Goal: Task Accomplishment & Management: Manage account settings

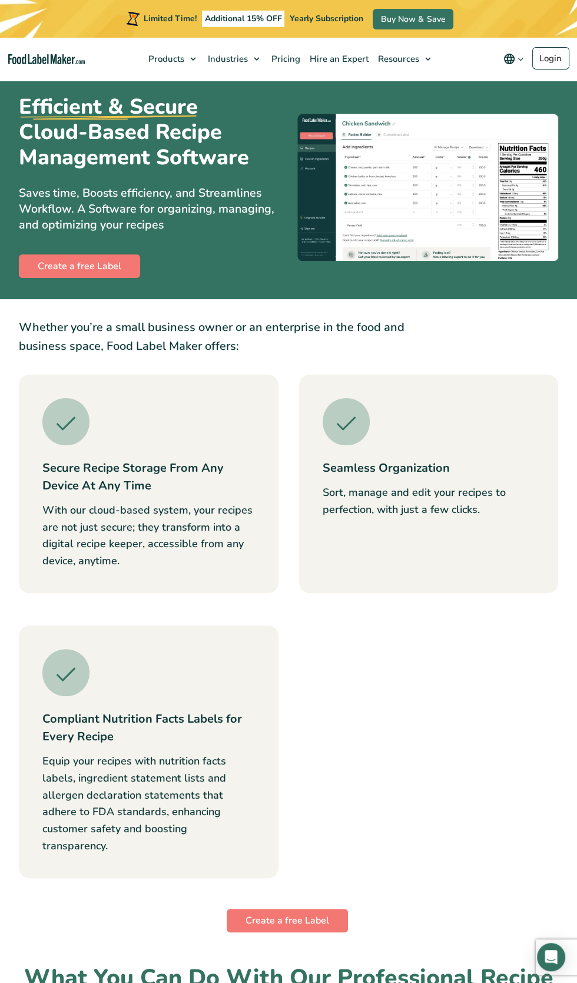
scroll to position [29, 0]
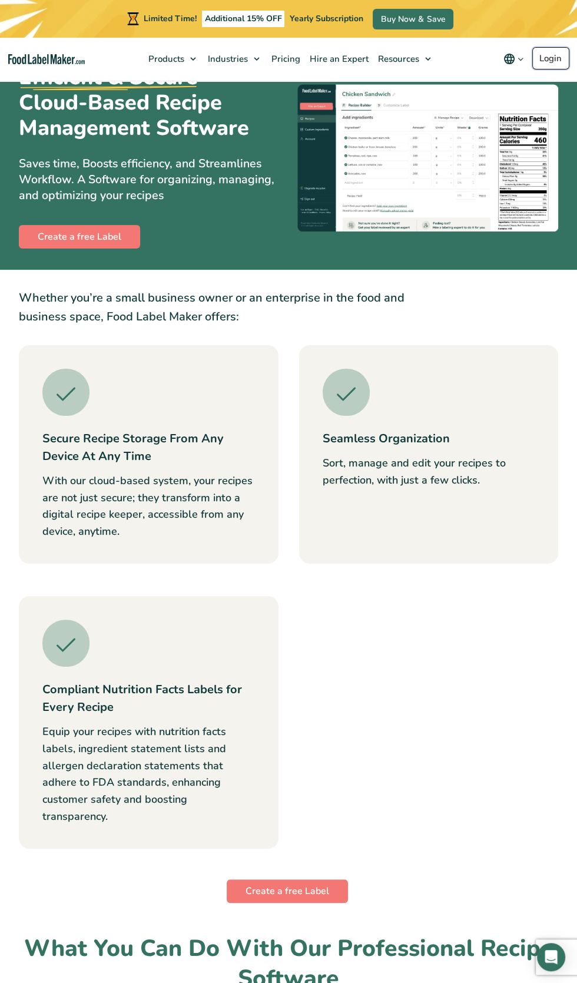
click at [547, 59] on link "Login" at bounding box center [550, 58] width 37 height 22
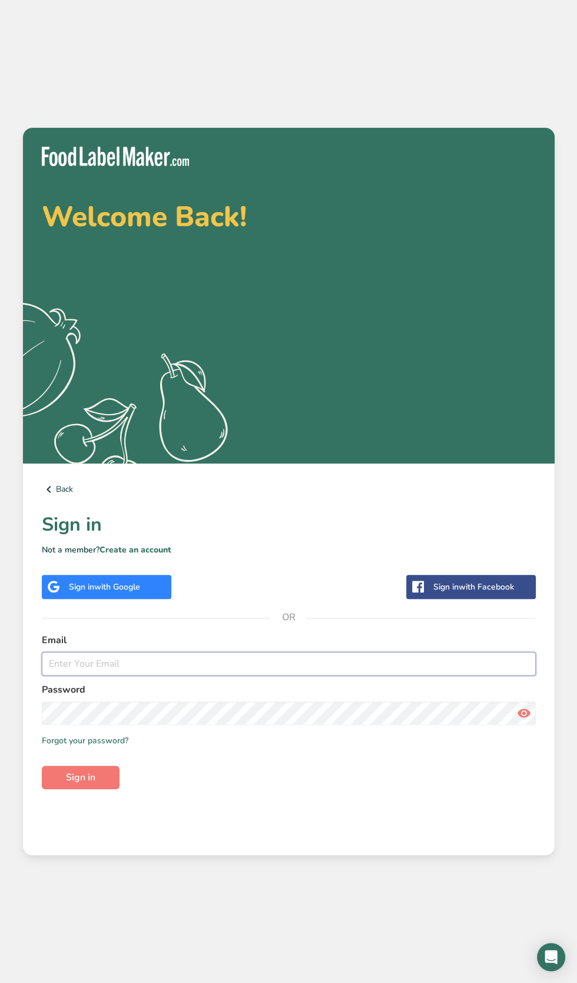
click at [273, 675] on input "email" at bounding box center [289, 664] width 494 height 24
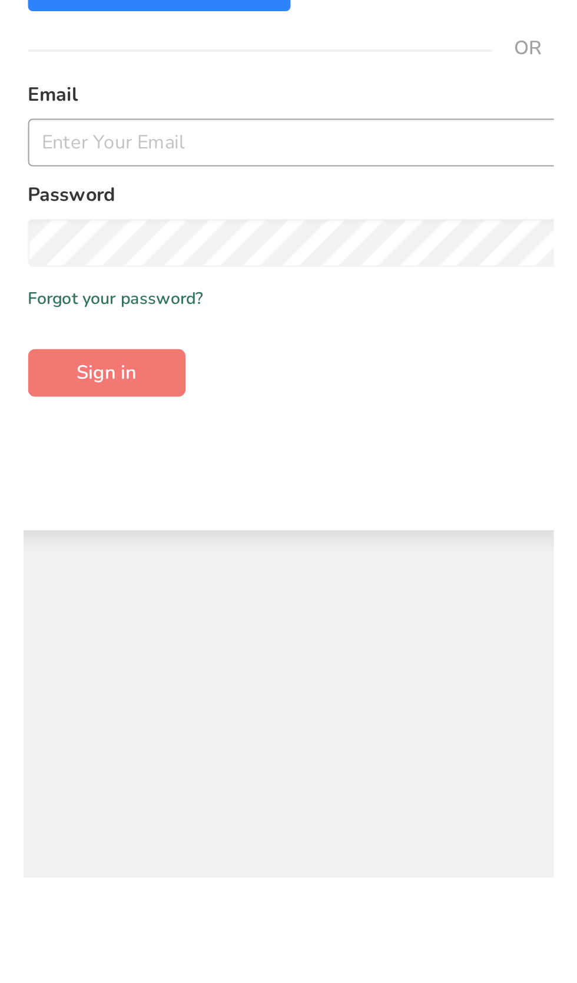
scroll to position [47, 0]
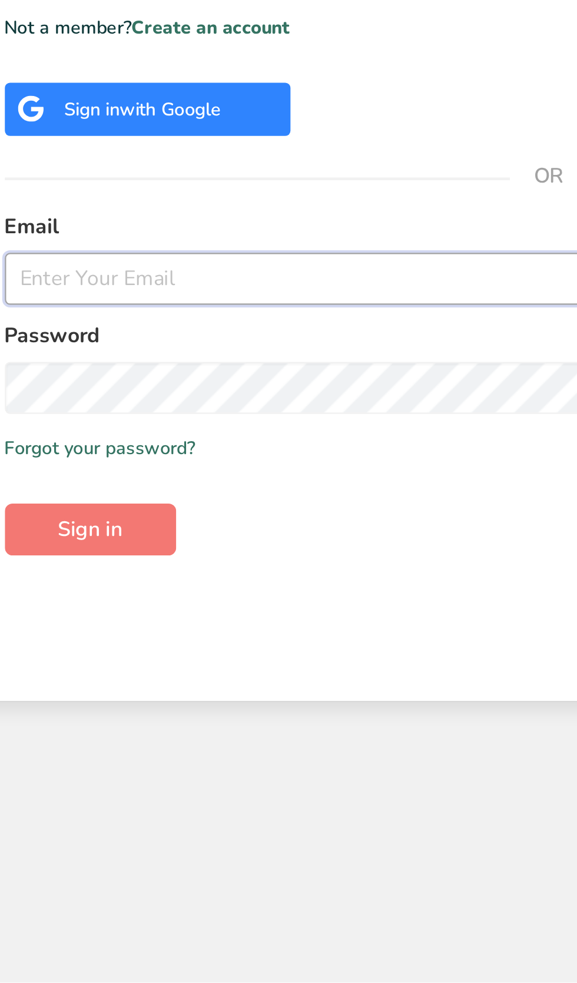
type input "stephglitter4456@gmail.com"
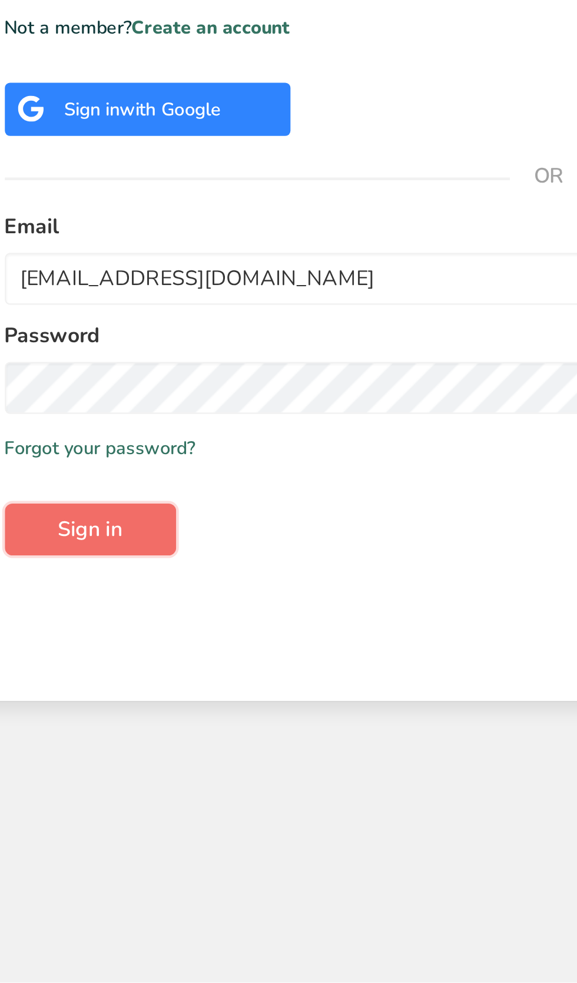
click at [105, 789] on button "Sign in" at bounding box center [81, 777] width 78 height 24
click at [102, 789] on button "Sign in" at bounding box center [81, 777] width 78 height 24
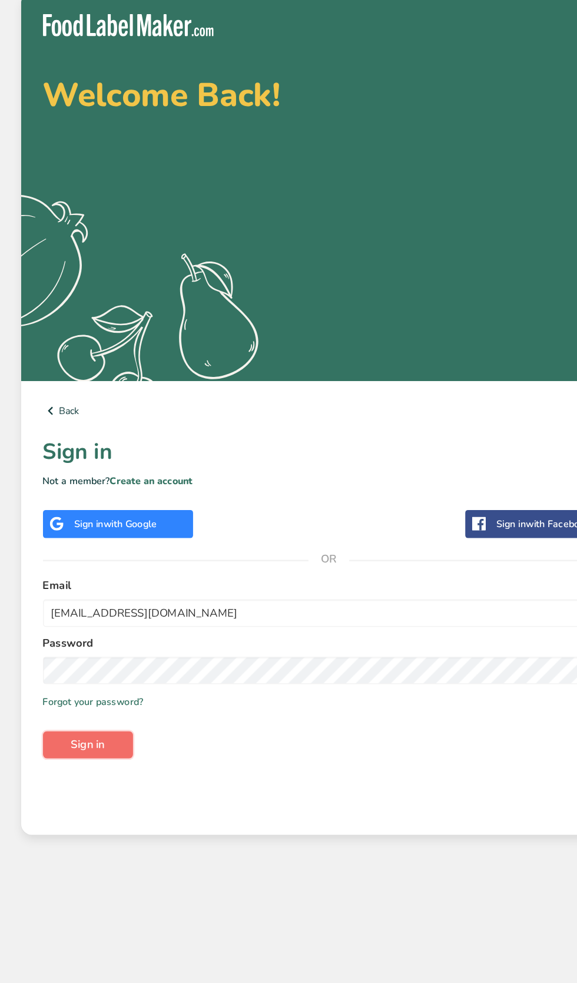
scroll to position [172, 0]
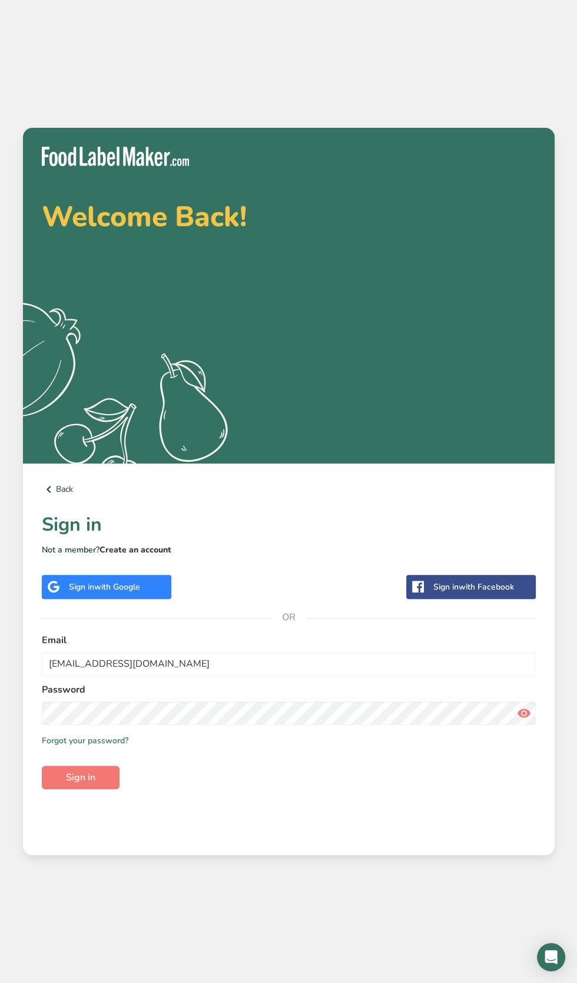
click at [151, 544] on link "Create an account" at bounding box center [135, 549] width 72 height 11
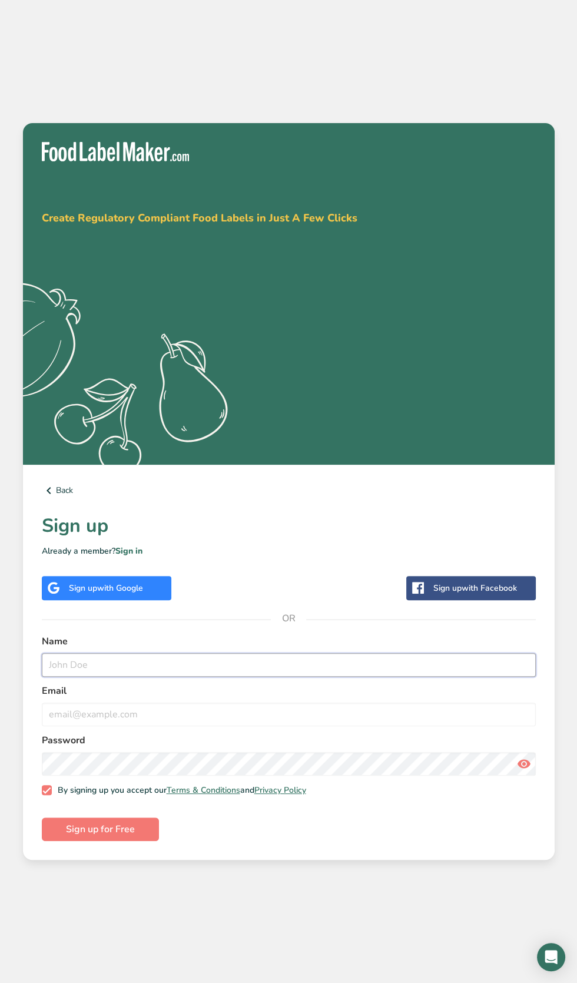
click at [361, 676] on input "text" at bounding box center [289, 665] width 494 height 24
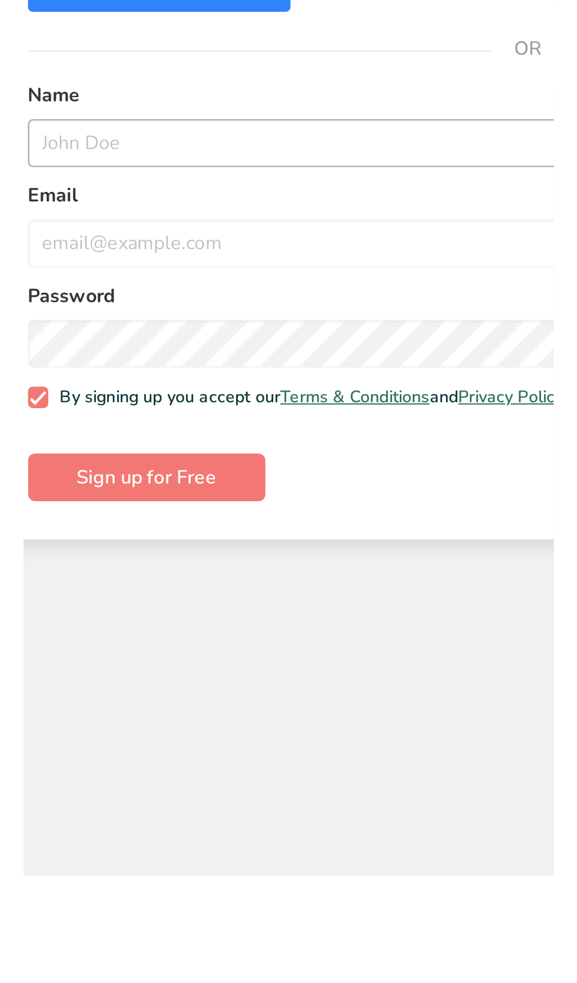
scroll to position [47, 0]
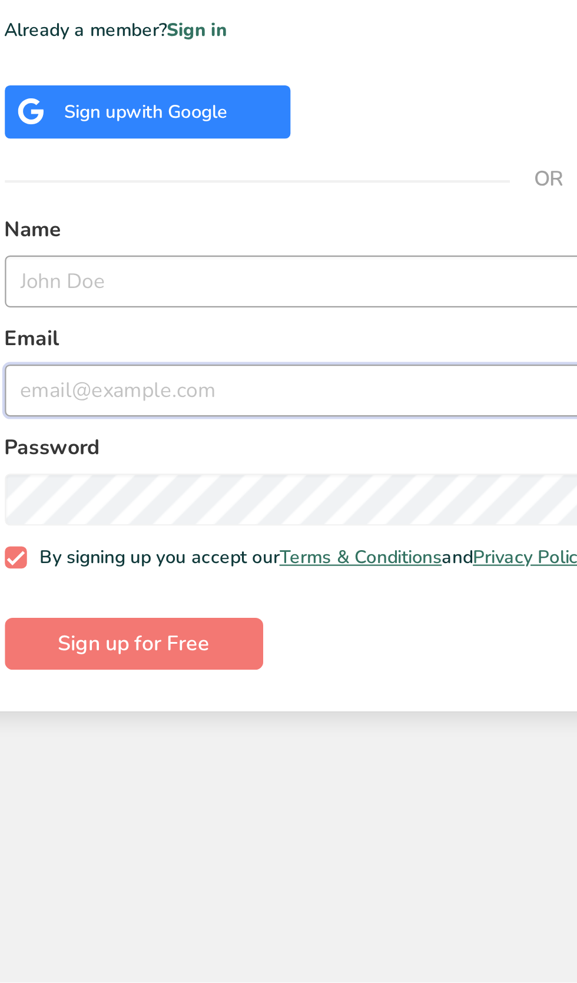
type input "stephglitter4456@gmail.com"
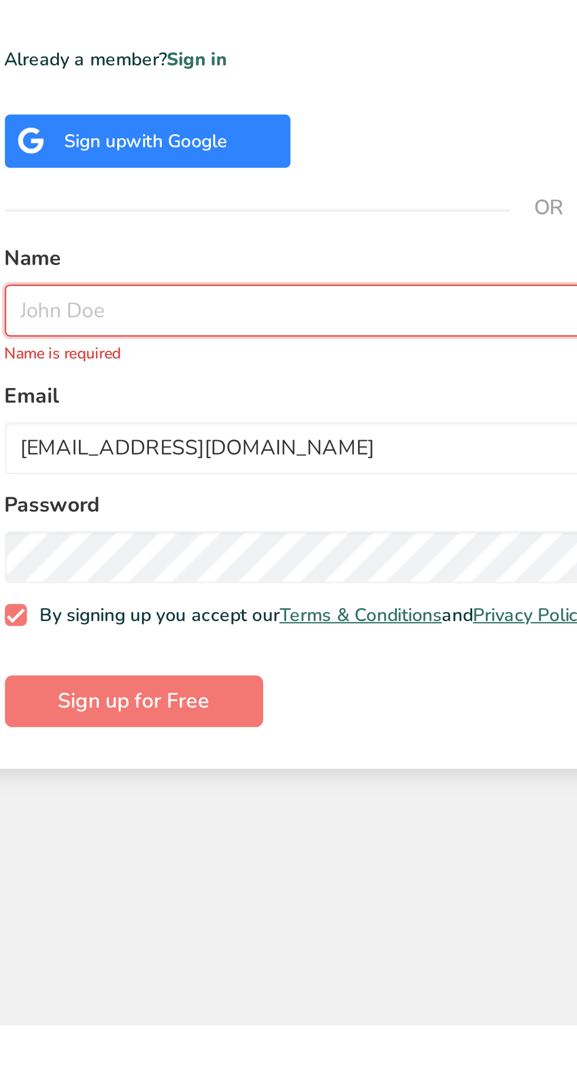
scroll to position [41, 0]
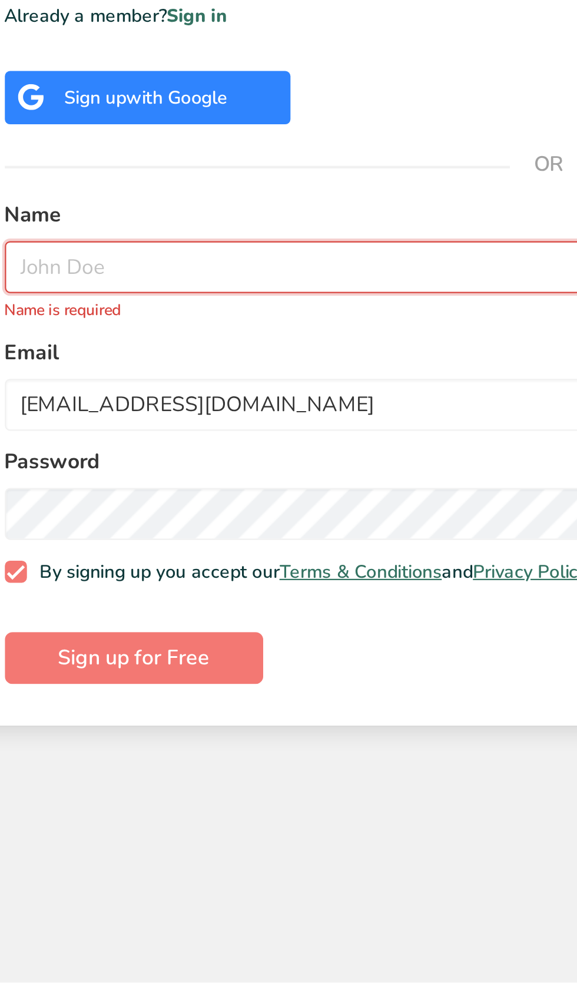
click at [180, 670] on input "text" at bounding box center [289, 658] width 494 height 24
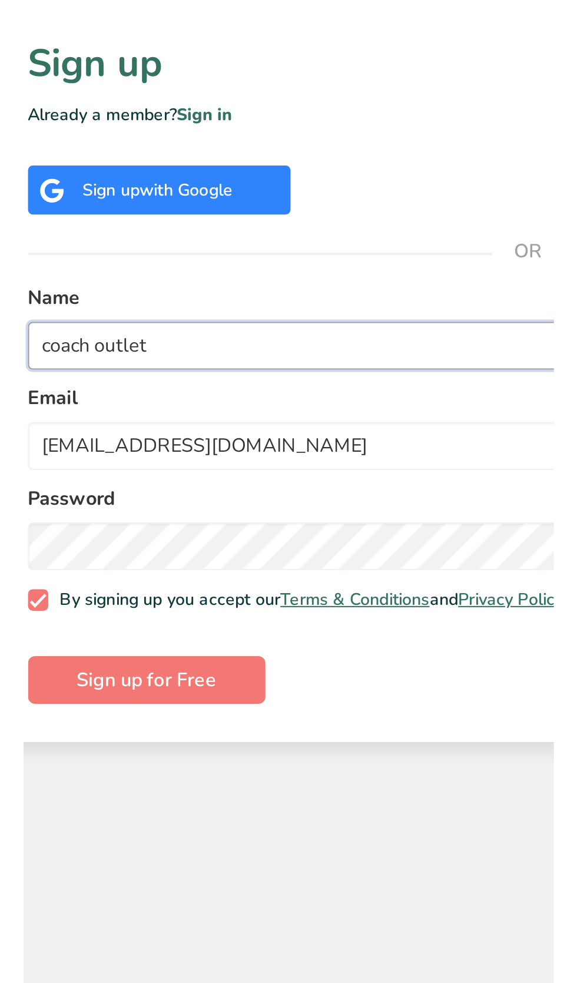
scroll to position [0, 0]
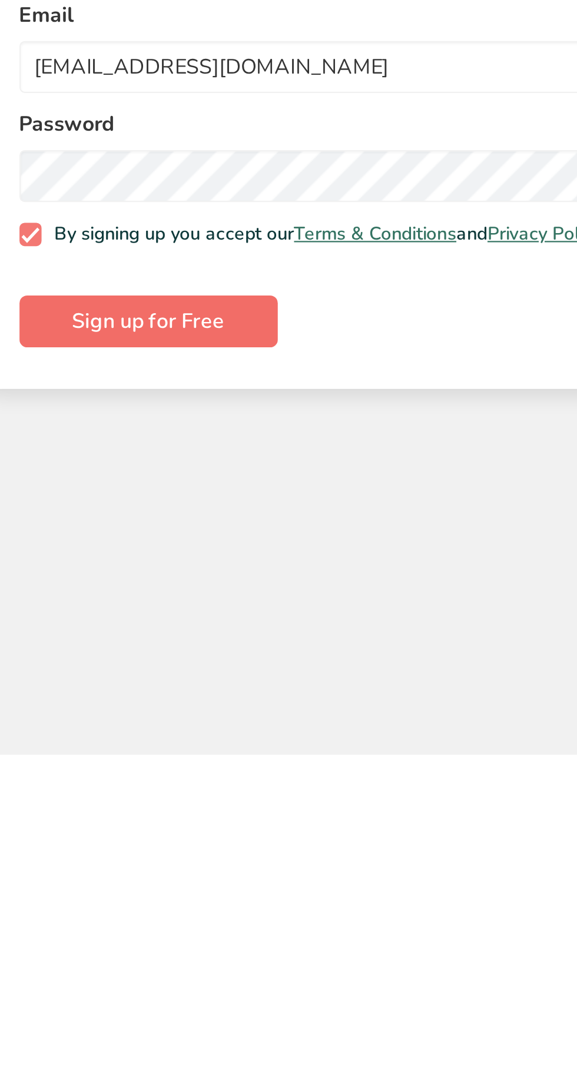
type input "coach outlet"
click at [138, 884] on button "Sign up for Free" at bounding box center [100, 873] width 117 height 24
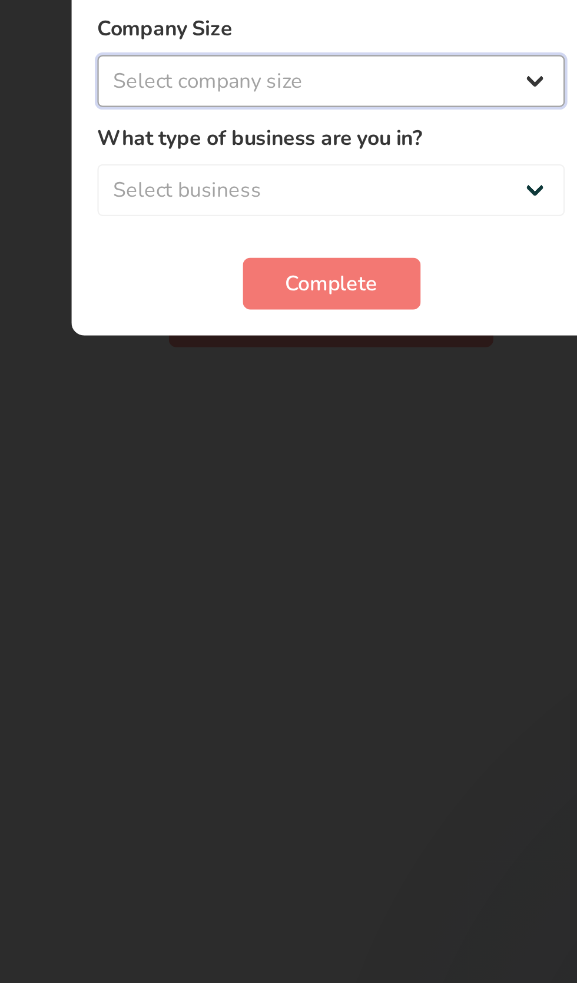
click at [359, 472] on select "Select company size Fewer than 10 Employees 10 to 50 Employees 51 to 500 Employ…" at bounding box center [288, 471] width 212 height 24
select select "4"
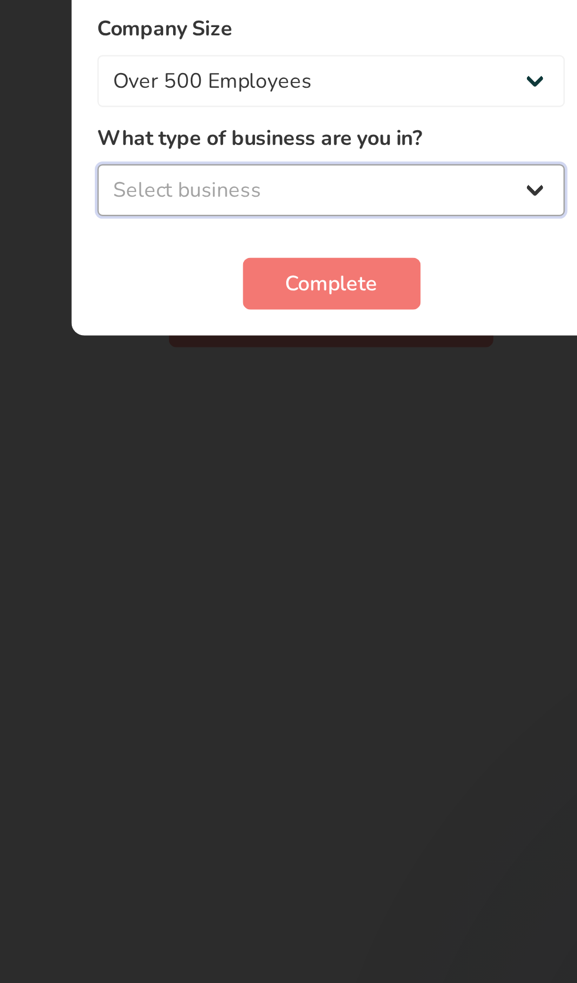
click at [308, 524] on select "Select business Packaged Food Manufacturer Restaurant & Cafe Bakery Meal Plans …" at bounding box center [288, 520] width 212 height 24
select select "8"
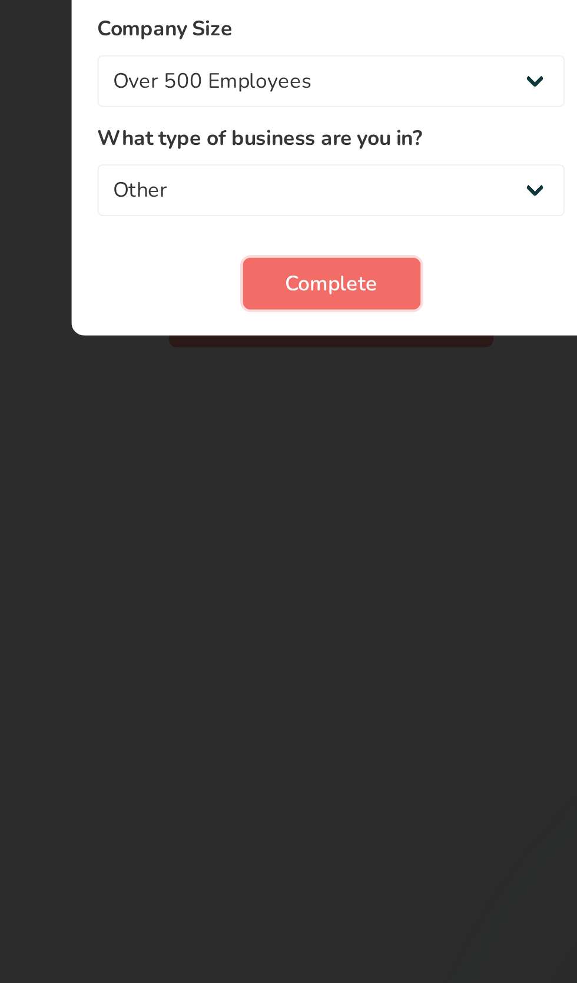
click at [310, 566] on button "Complete" at bounding box center [288, 562] width 81 height 24
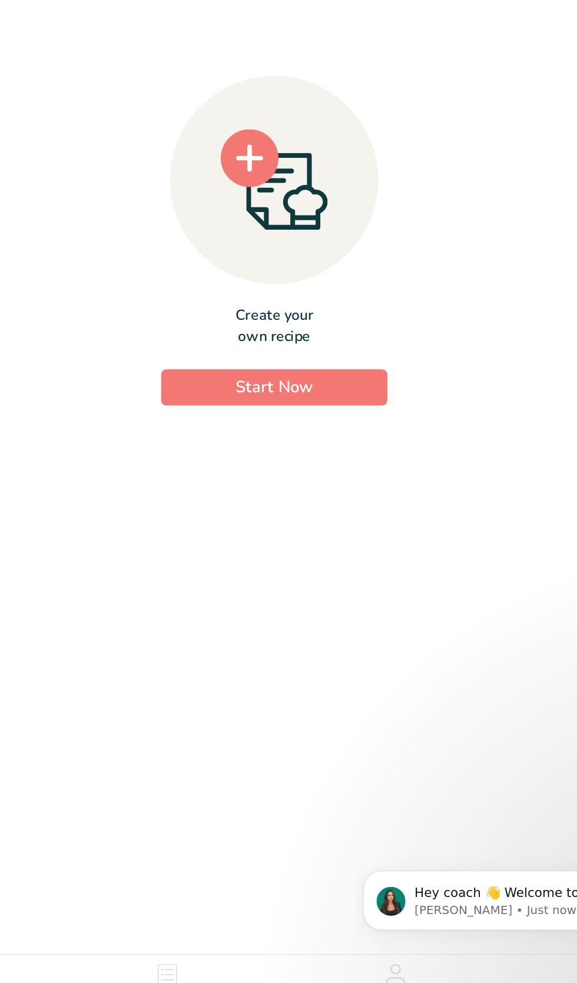
scroll to position [49, 0]
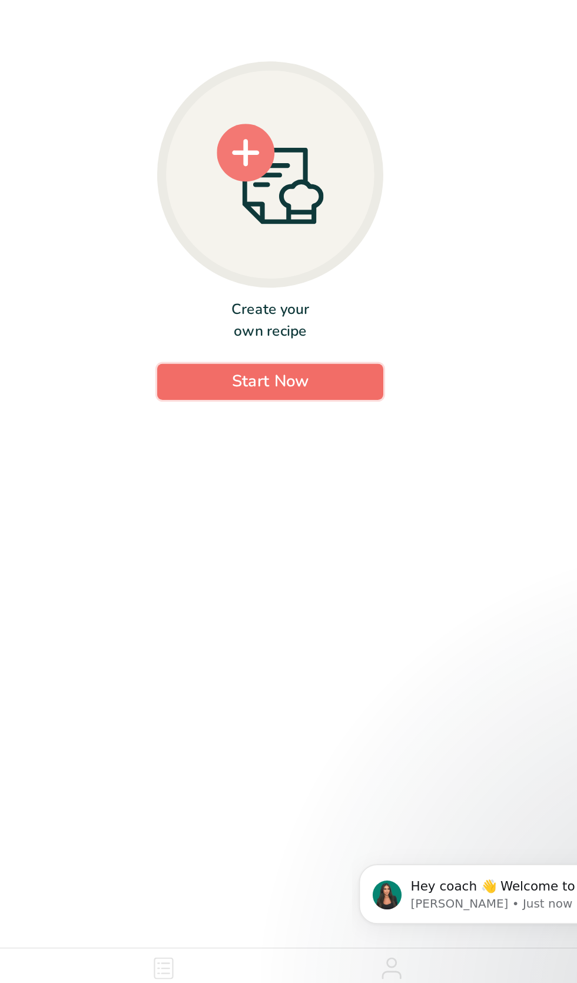
click at [332, 591] on button "Start Now" at bounding box center [288, 580] width 147 height 24
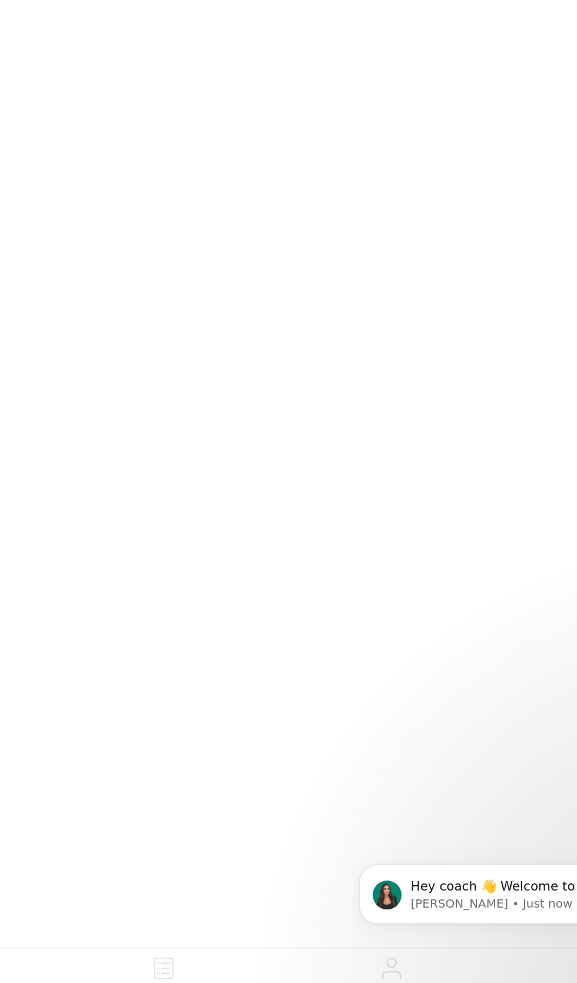
click at [304, 617] on div "Find your serving size based on your recipe RACC Category .a-a{fill:#347362;}.b…" at bounding box center [288, 604] width 527 height 52
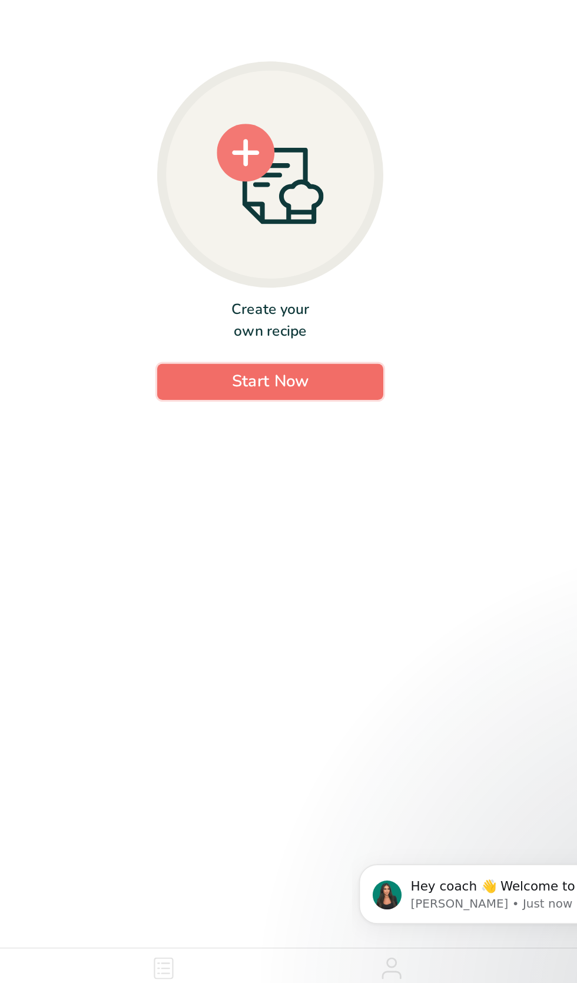
click at [304, 586] on span "Start Now" at bounding box center [289, 579] width 50 height 14
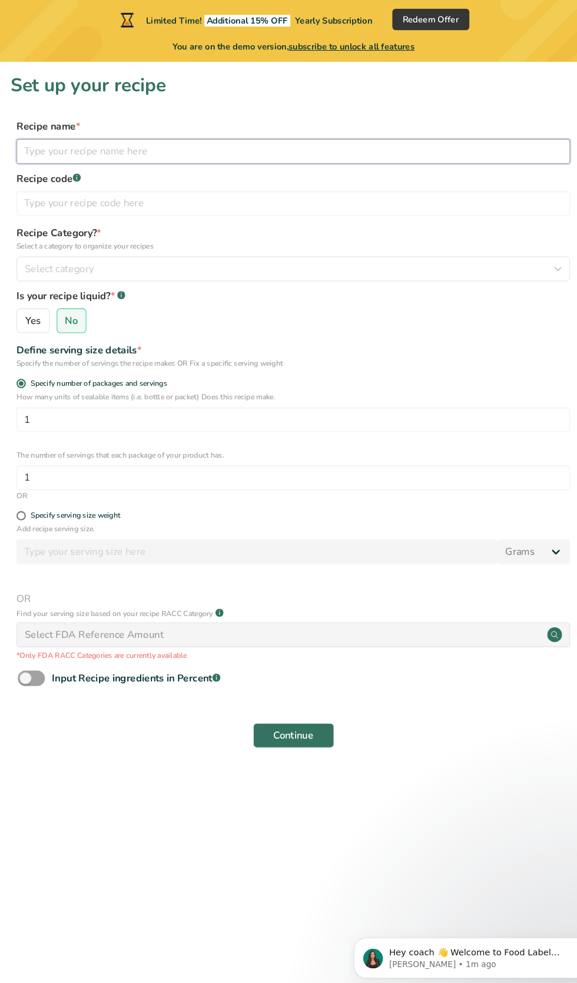
click at [449, 144] on input "text" at bounding box center [288, 144] width 527 height 24
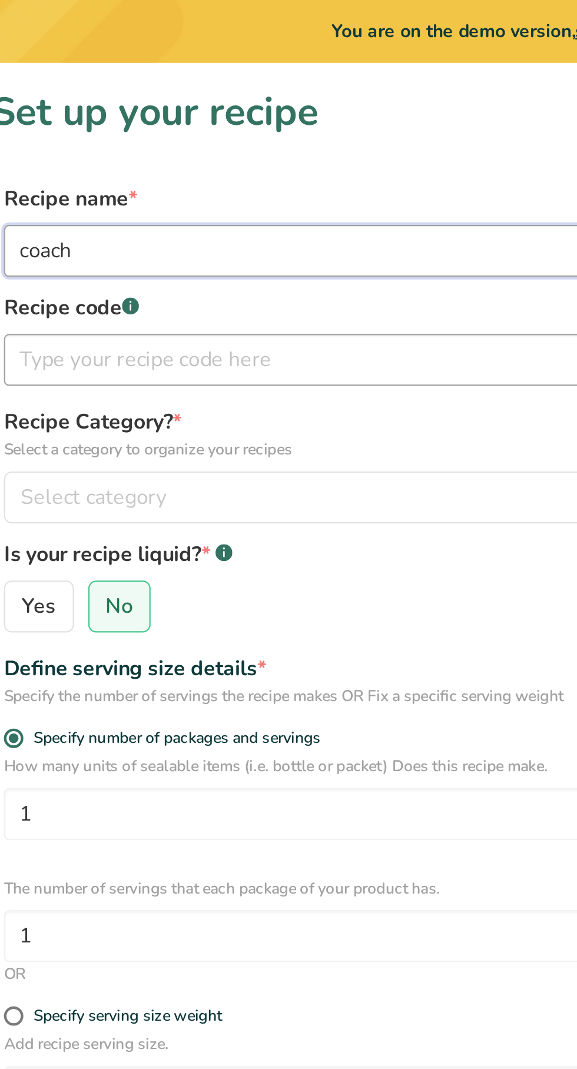
type input "coach"
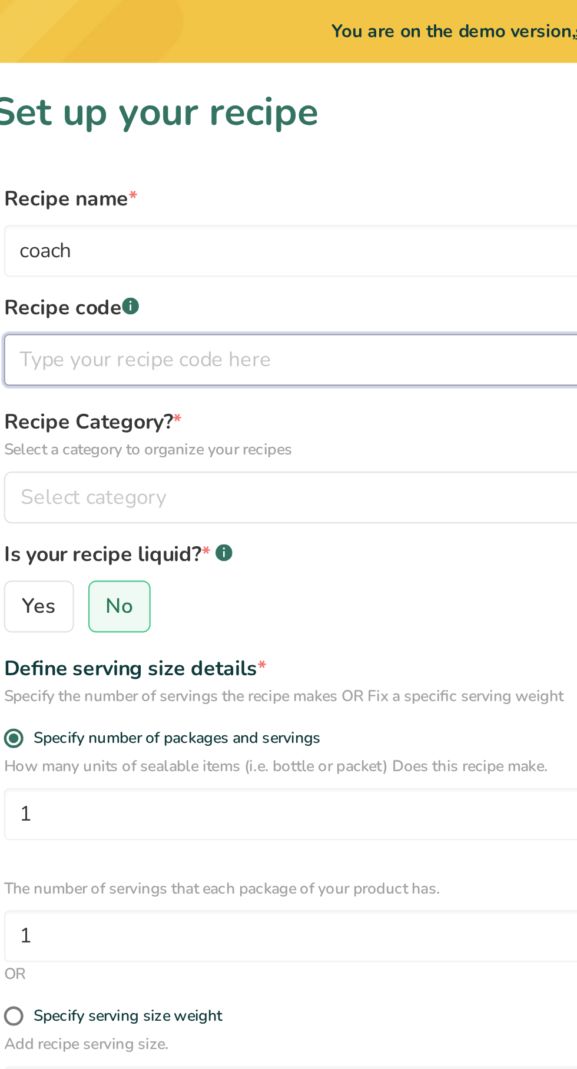
click at [188, 192] on input "text" at bounding box center [288, 194] width 527 height 24
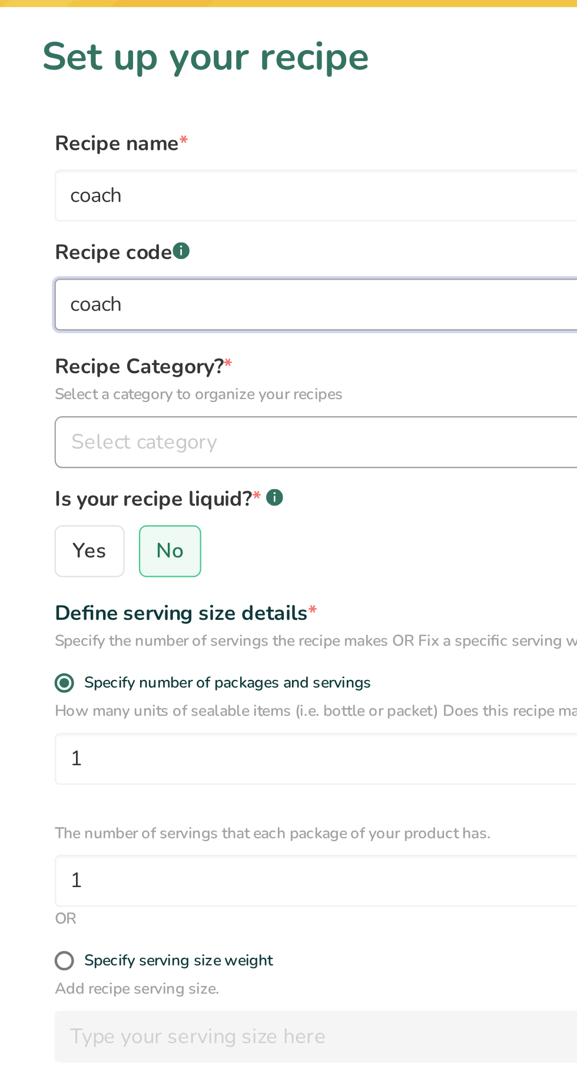
type input "coach"
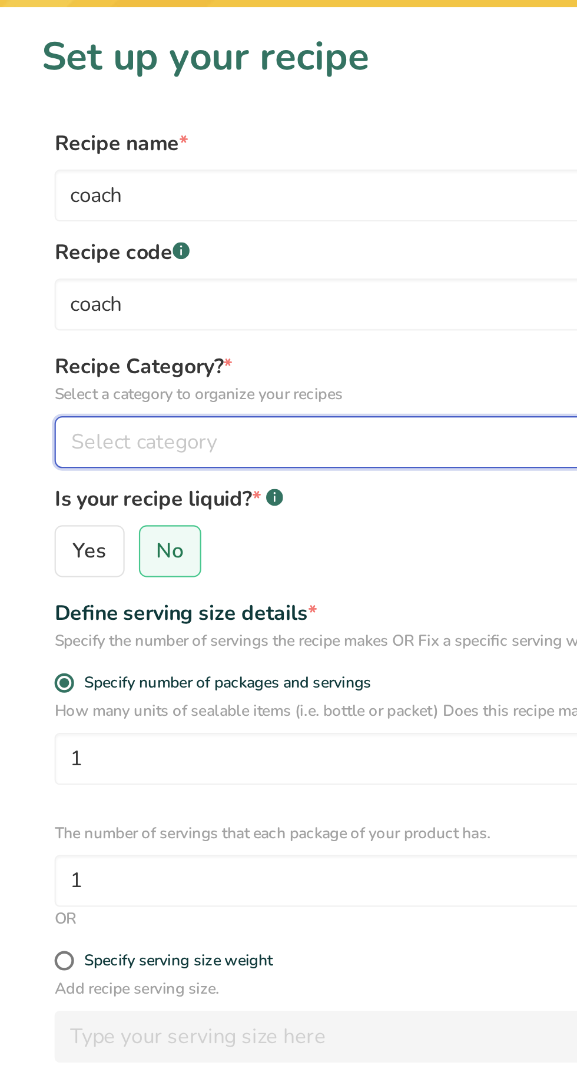
click at [166, 259] on div "Select category" at bounding box center [284, 256] width 505 height 14
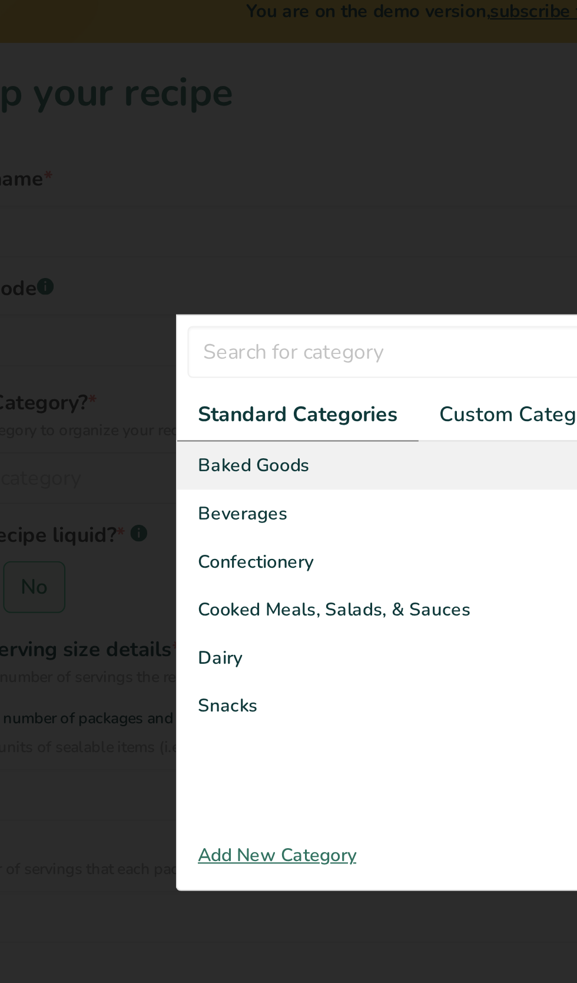
click at [223, 261] on div "Baked Goods" at bounding box center [288, 251] width 293 height 22
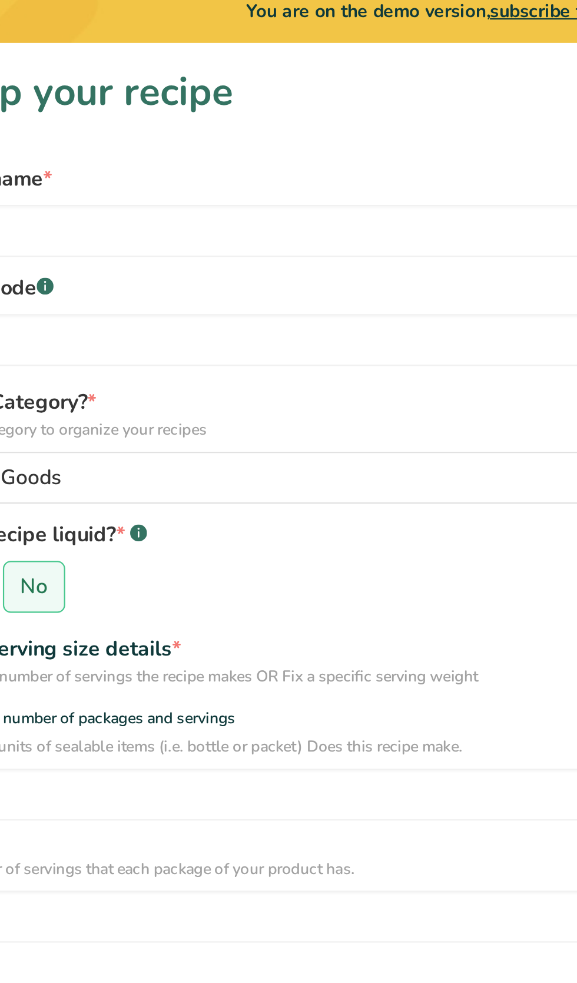
click at [214, 301] on div "Yes No" at bounding box center [288, 306] width 527 height 24
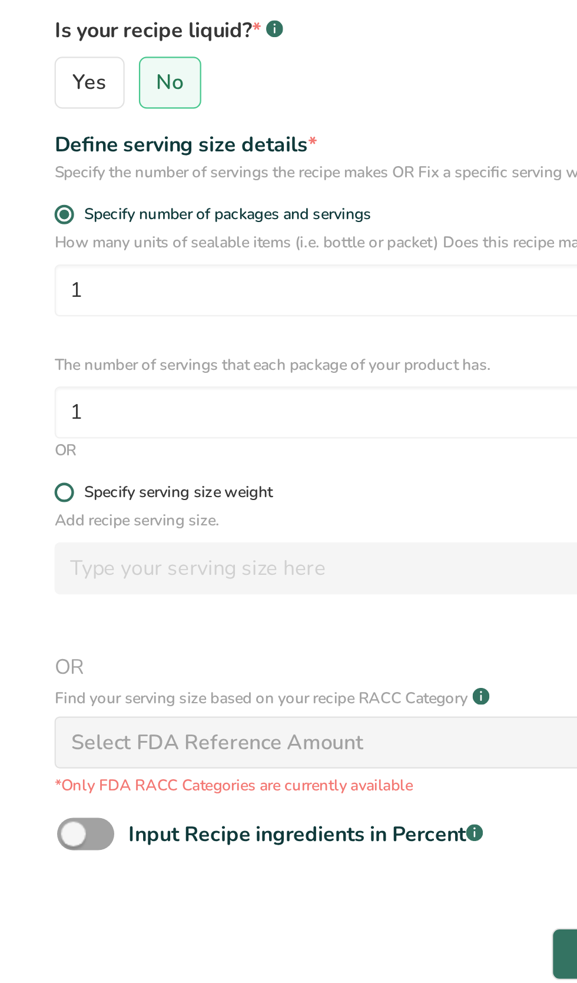
click at [29, 493] on span at bounding box center [29, 491] width 9 height 9
click at [29, 493] on input "Specify serving size weight" at bounding box center [29, 491] width 8 height 8
radio input "true"
radio input "false"
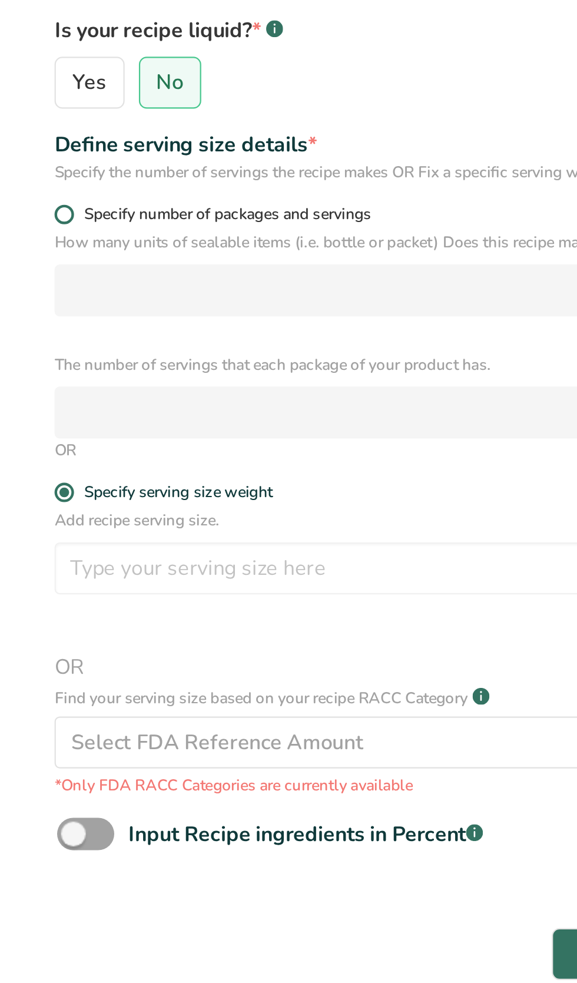
click at [29, 368] on span at bounding box center [29, 365] width 9 height 9
click at [29, 368] on input "Specify number of packages and servings" at bounding box center [29, 365] width 8 height 8
radio input "true"
radio input "false"
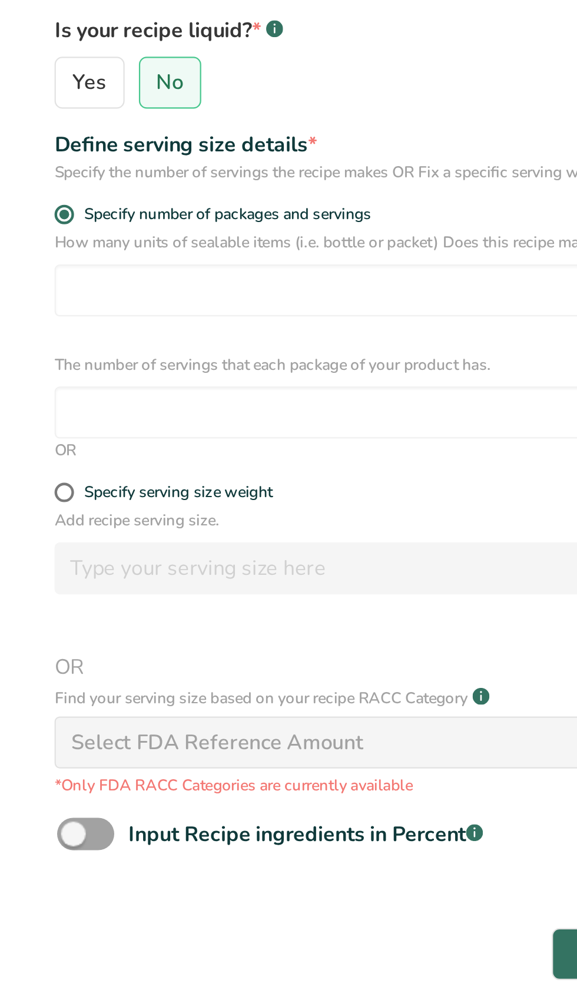
click at [114, 423] on div "How many units of sealable items (i.e. bottle or packet) Does this recipe make.…" at bounding box center [288, 420] width 539 height 94
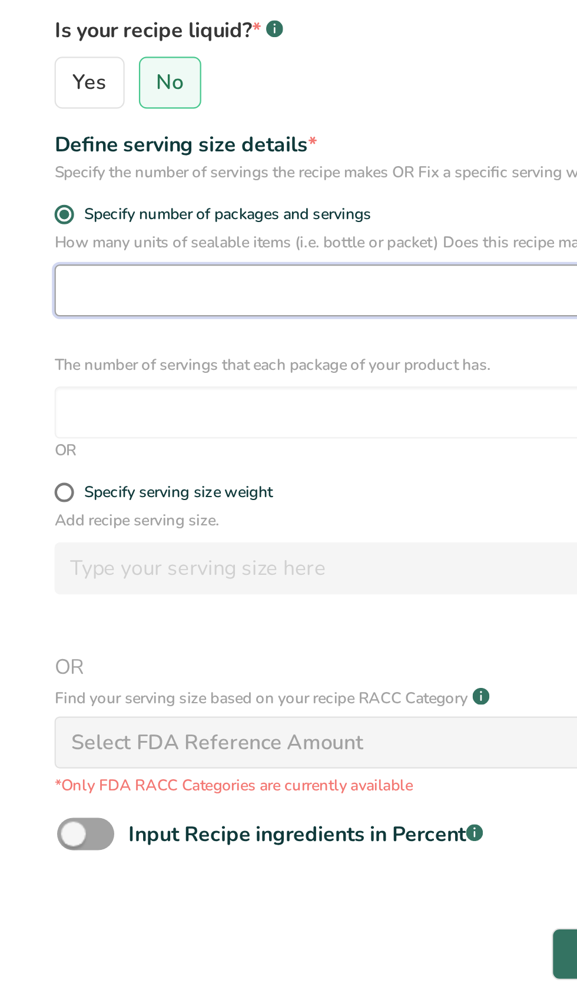
click at [160, 405] on input "number" at bounding box center [288, 400] width 527 height 24
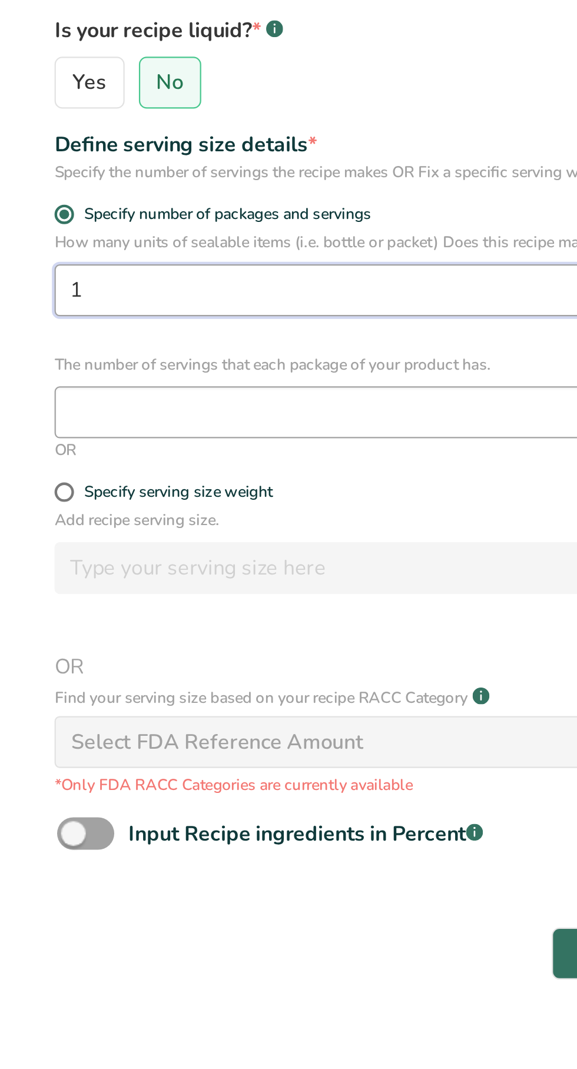
type input "1"
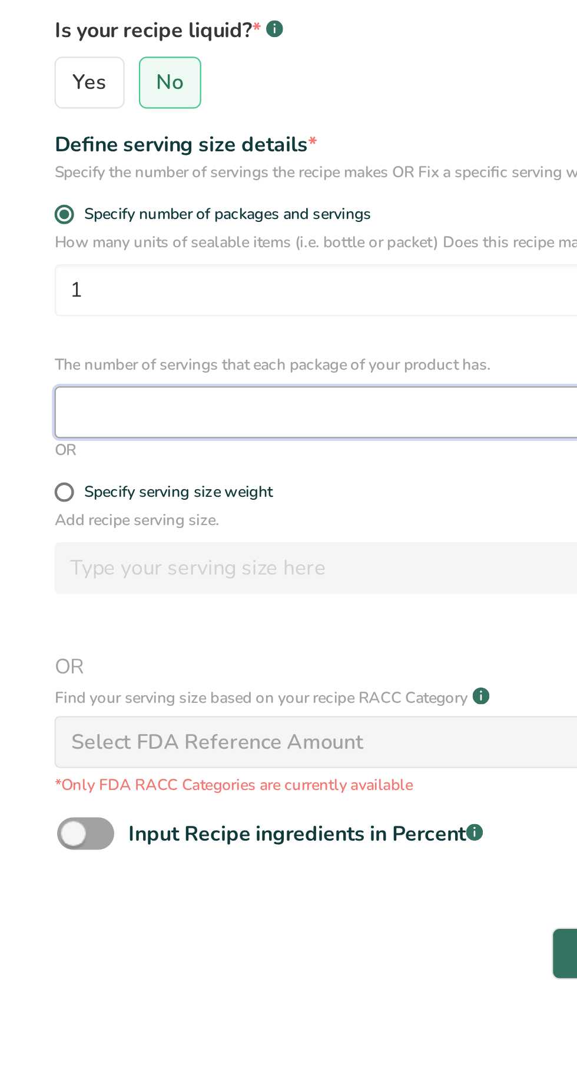
click at [133, 462] on input "number" at bounding box center [288, 455] width 527 height 24
type input "1"
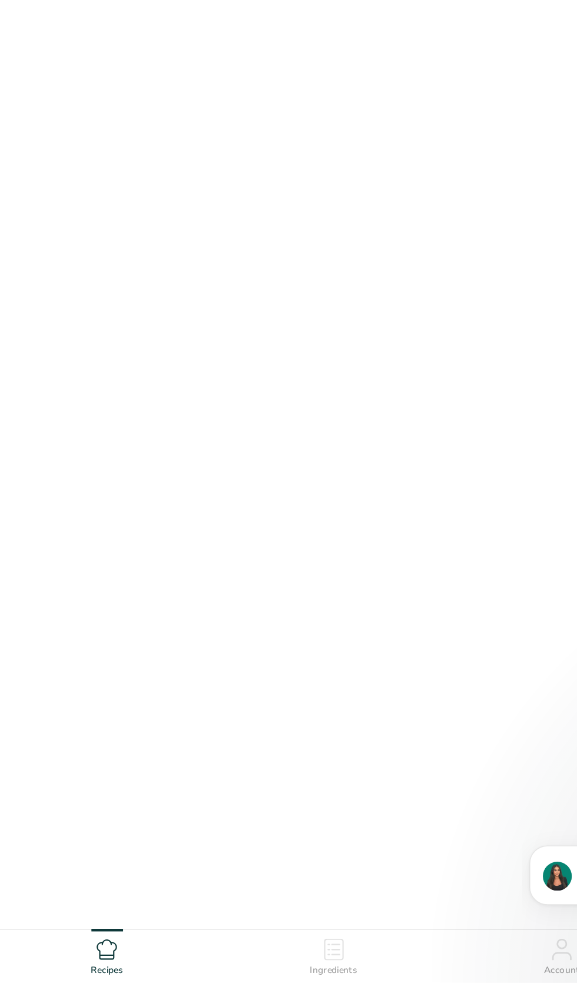
scroll to position [49, 0]
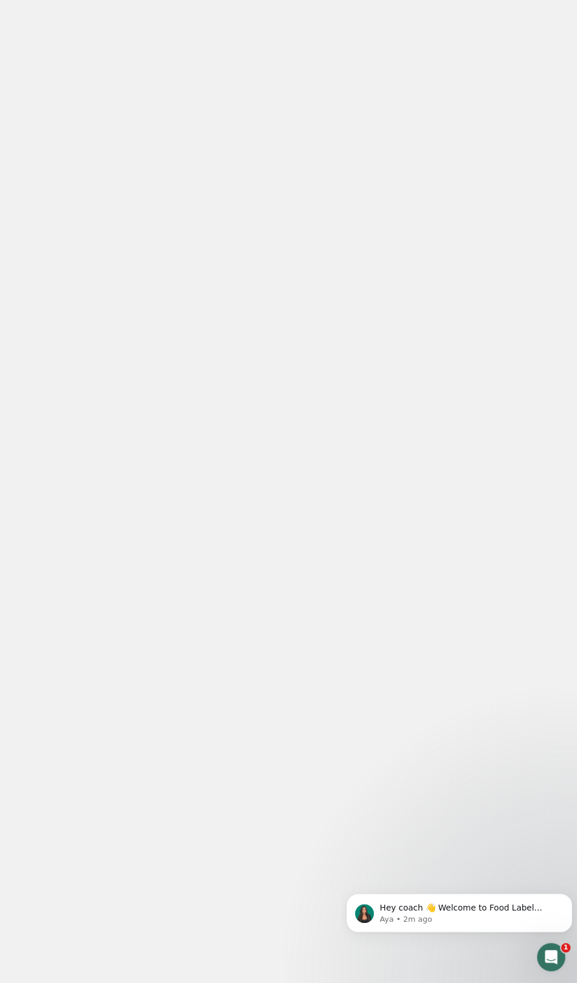
scroll to position [172, 0]
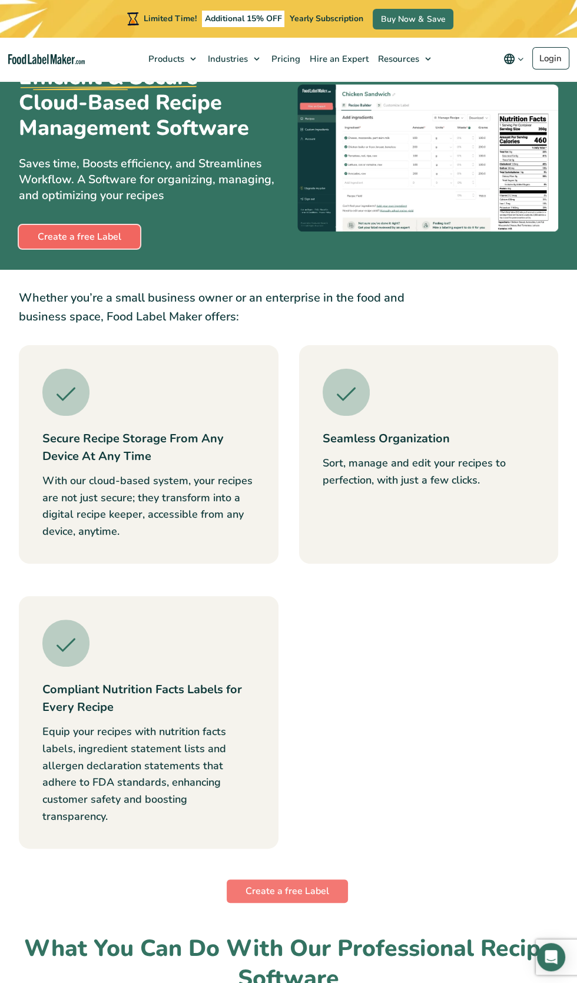
click at [102, 241] on link "Create a free Label" at bounding box center [79, 237] width 121 height 24
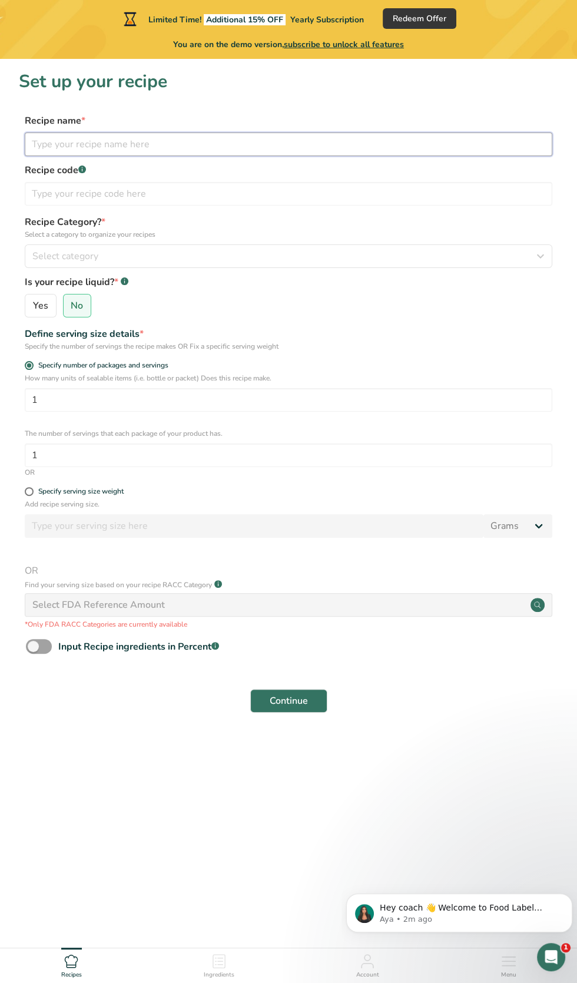
click at [451, 149] on input "text" at bounding box center [288, 144] width 527 height 24
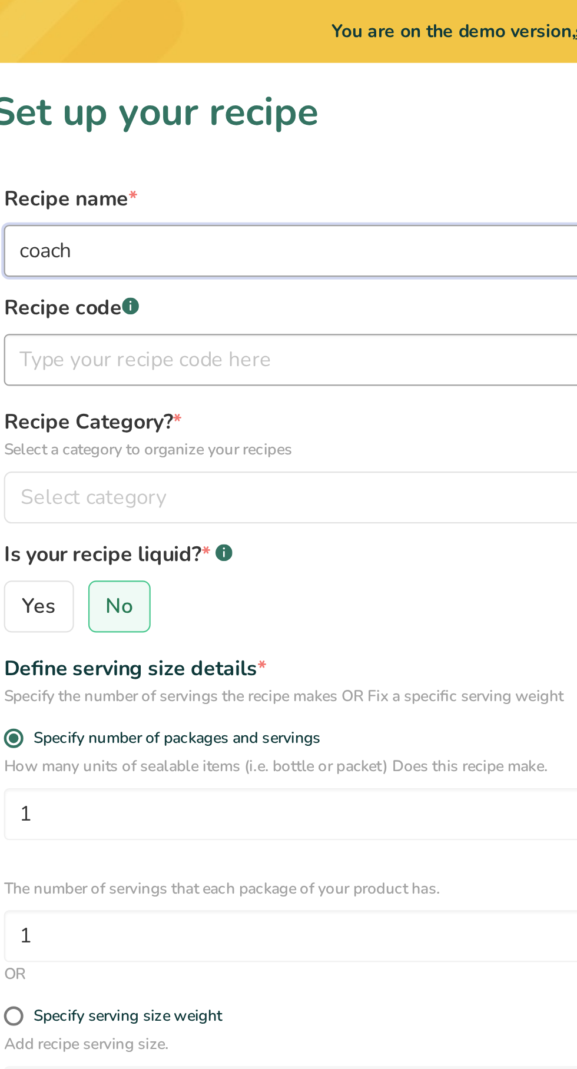
type input "coach"
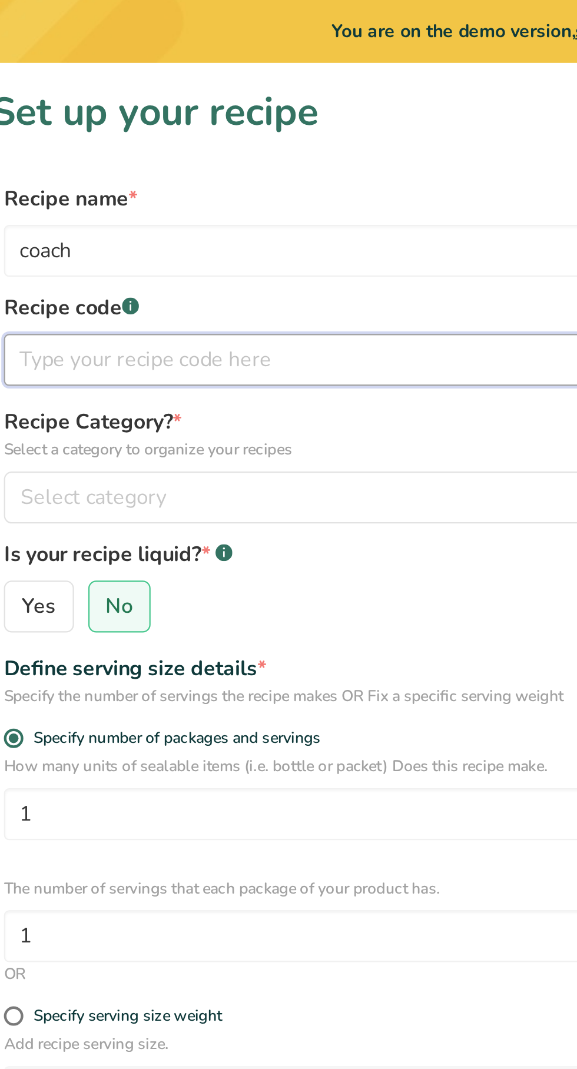
click at [174, 192] on input "text" at bounding box center [288, 194] width 527 height 24
click at [170, 191] on input "text" at bounding box center [288, 194] width 527 height 24
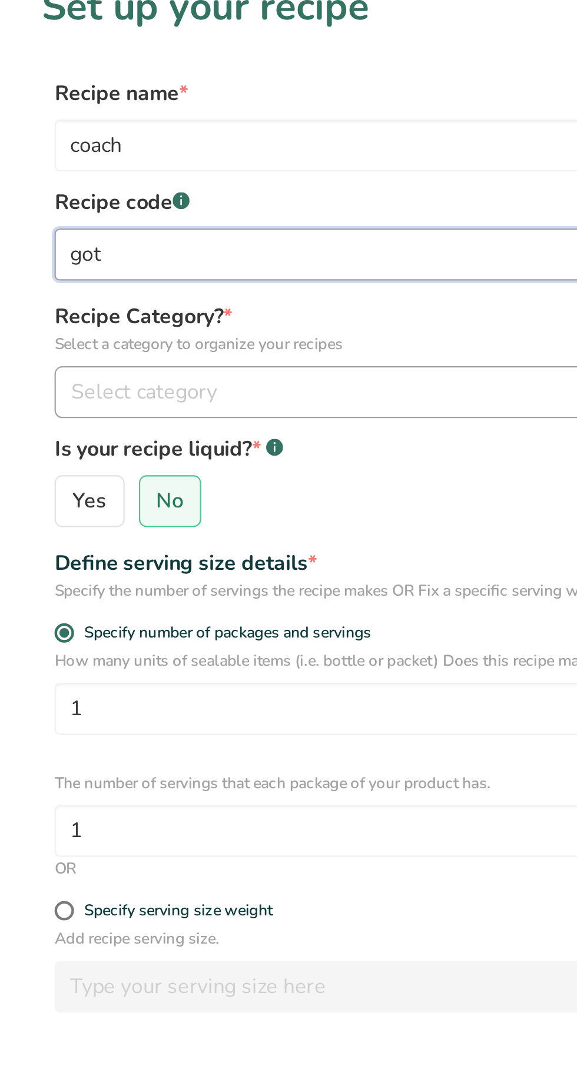
type input "got"
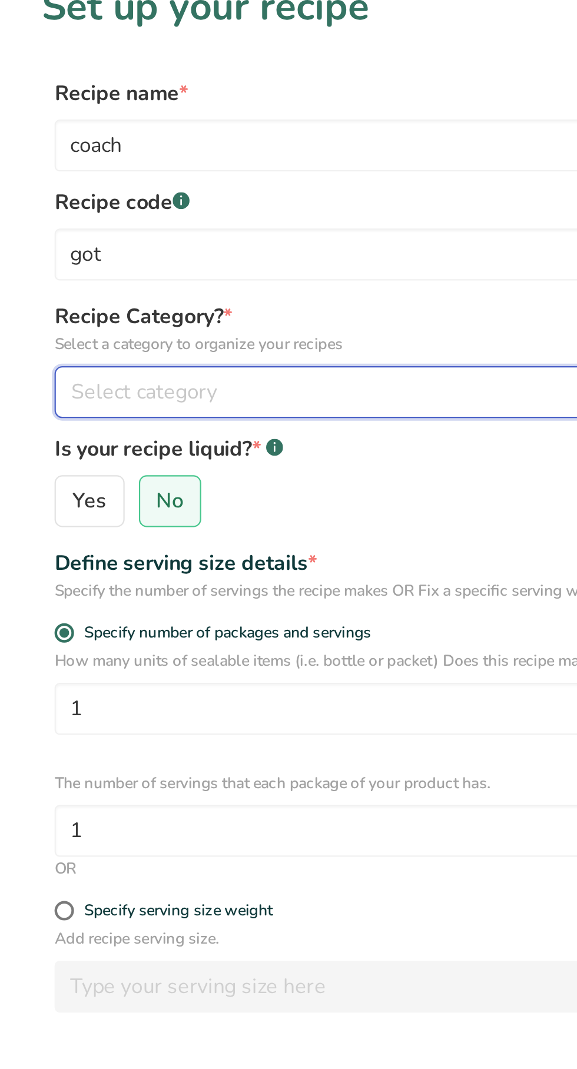
click at [147, 254] on div "Select category" at bounding box center [284, 256] width 505 height 14
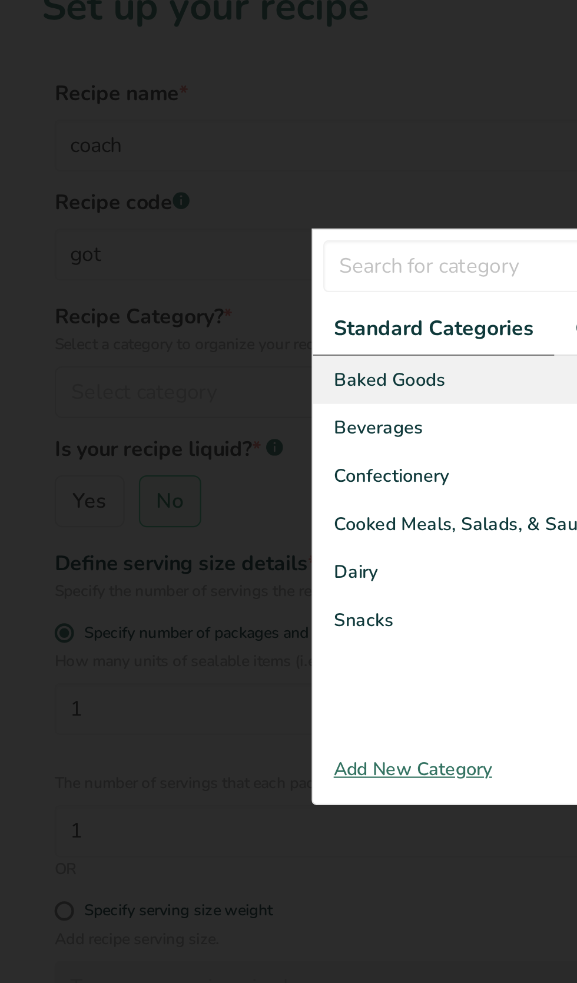
click at [182, 257] on span "Baked Goods" at bounding box center [176, 250] width 51 height 12
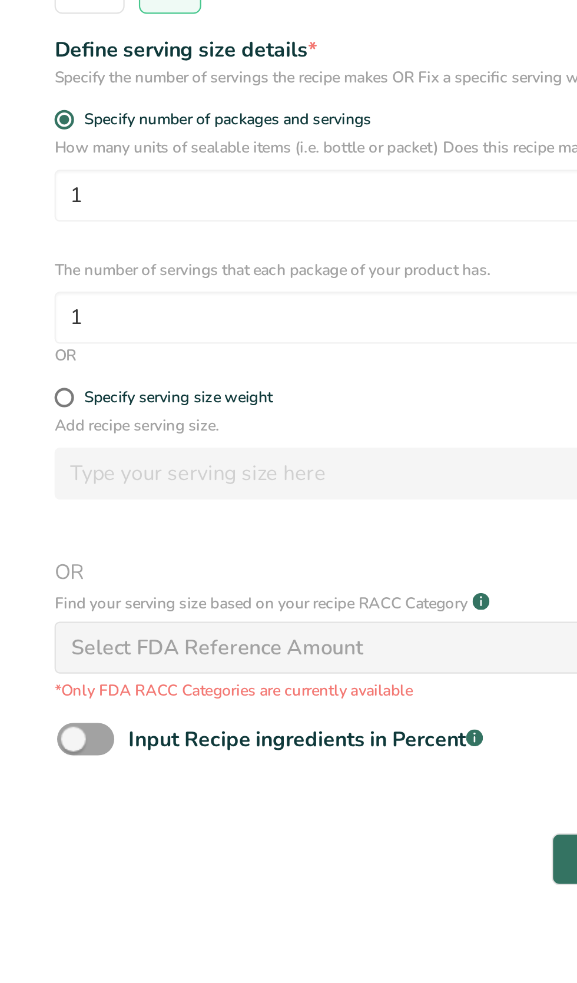
click at [21, 504] on div "Add recipe serving size. Grams kg mg mcg lb oz l mL fl oz tbsp tsp cup qt gallo…" at bounding box center [288, 564] width 539 height 131
click at [26, 490] on span at bounding box center [29, 491] width 9 height 9
click at [26, 490] on input "Specify serving size weight" at bounding box center [29, 491] width 8 height 8
radio input "true"
radio input "false"
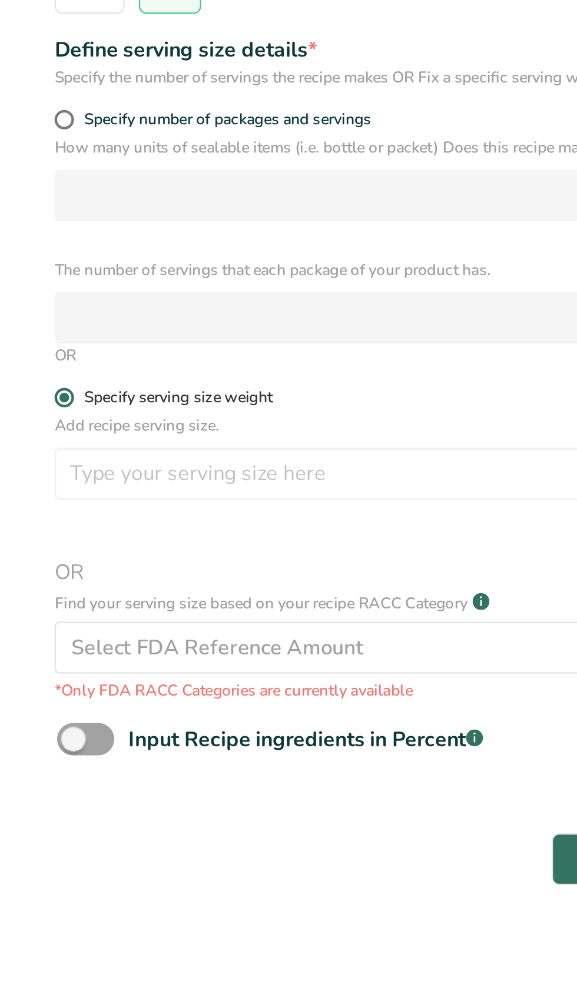
click at [29, 491] on span at bounding box center [29, 491] width 9 height 9
click at [29, 491] on input "Specify serving size weight" at bounding box center [29, 491] width 8 height 8
click at [28, 369] on span at bounding box center [29, 365] width 9 height 9
click at [28, 369] on input "Specify number of packages and servings" at bounding box center [29, 365] width 8 height 8
radio input "true"
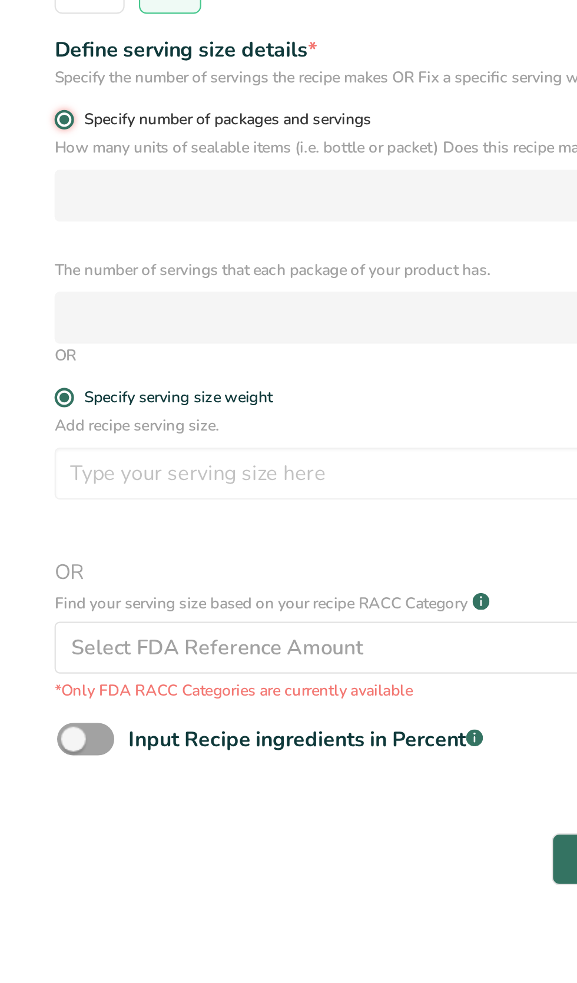
radio input "false"
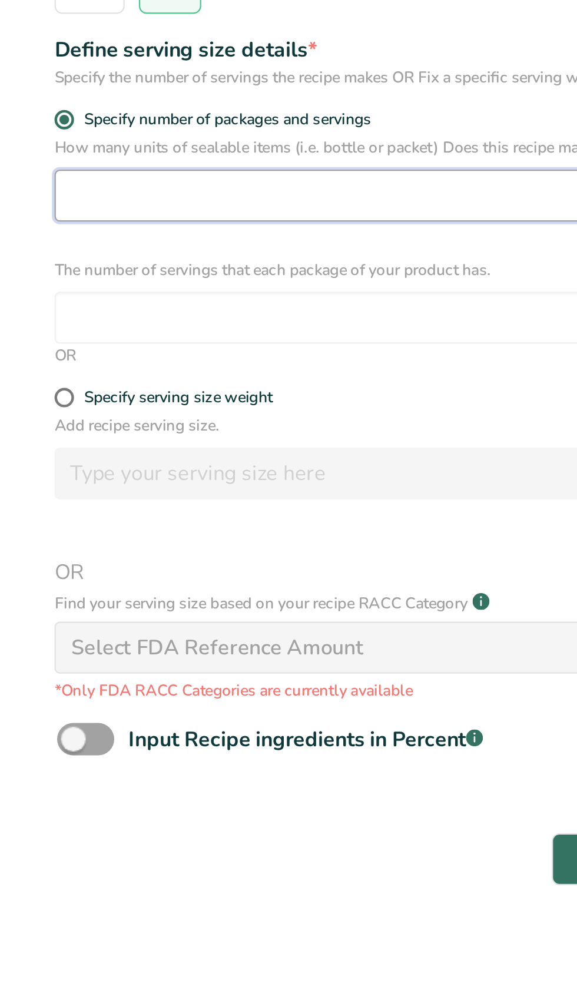
click at [39, 403] on input "number" at bounding box center [288, 400] width 527 height 24
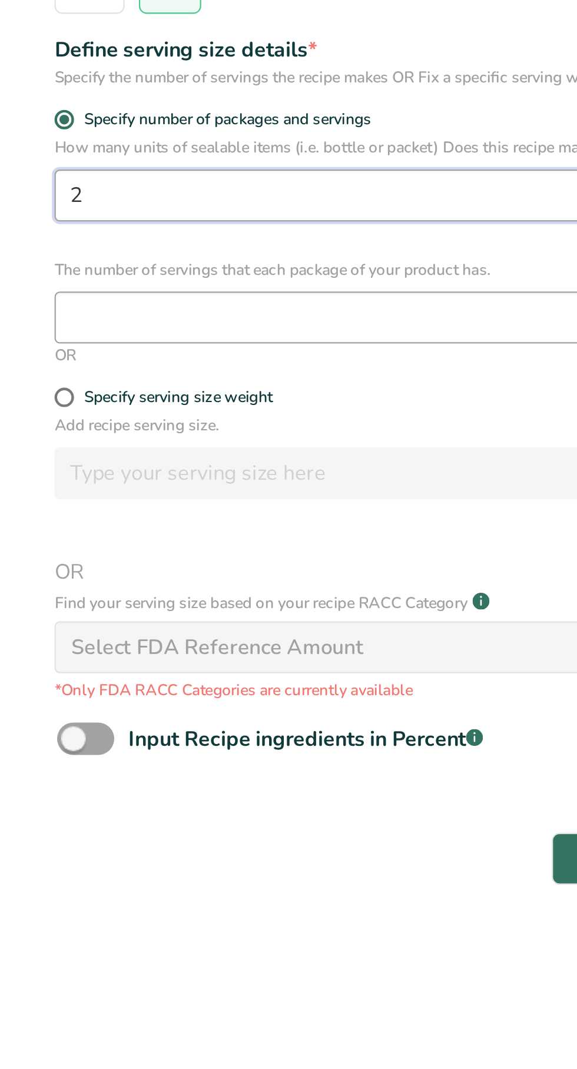
type input "2"
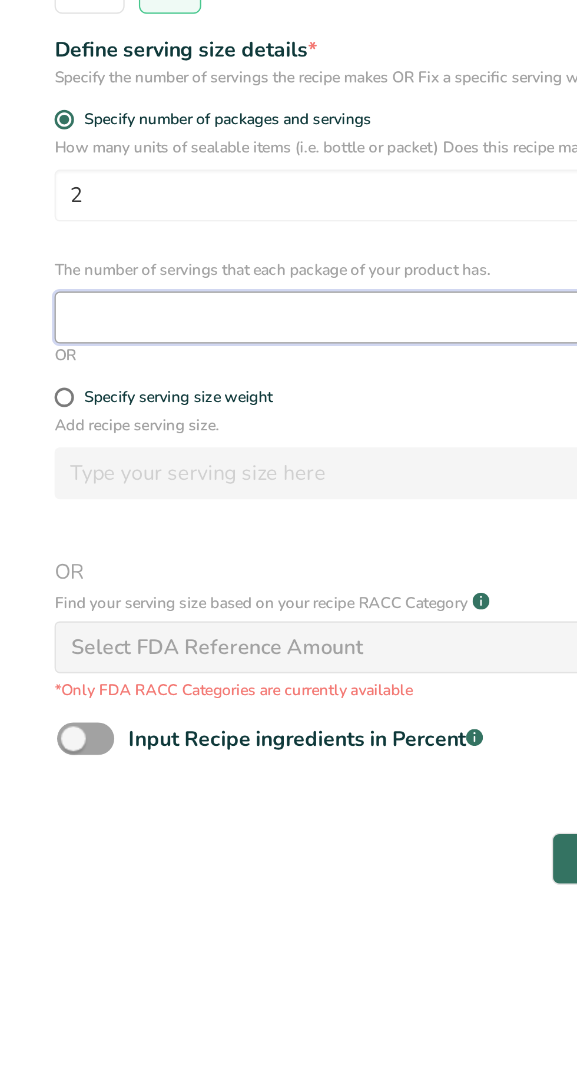
click at [181, 460] on input "number" at bounding box center [288, 455] width 527 height 24
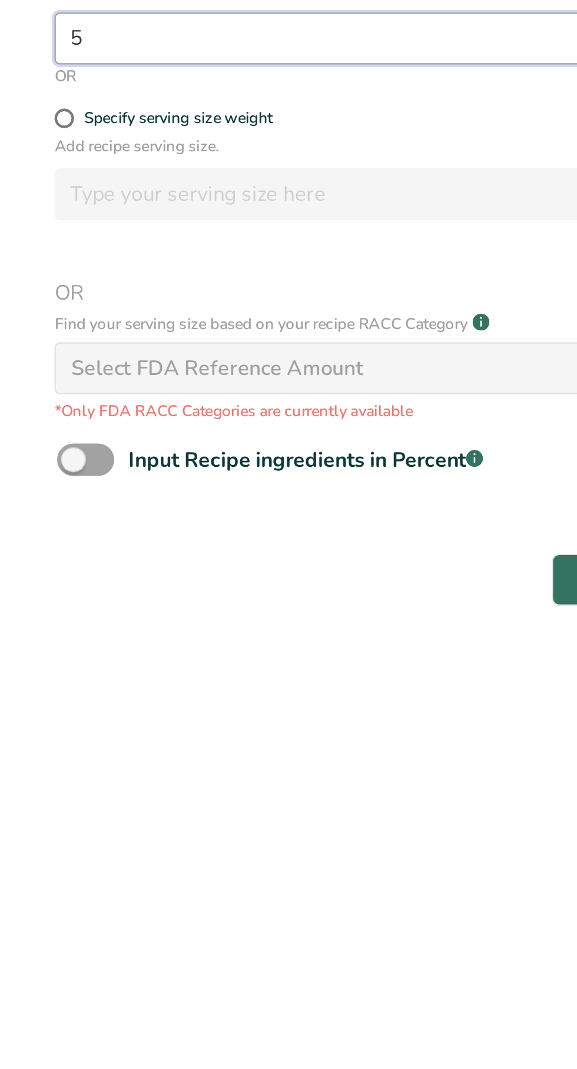
type input "5"
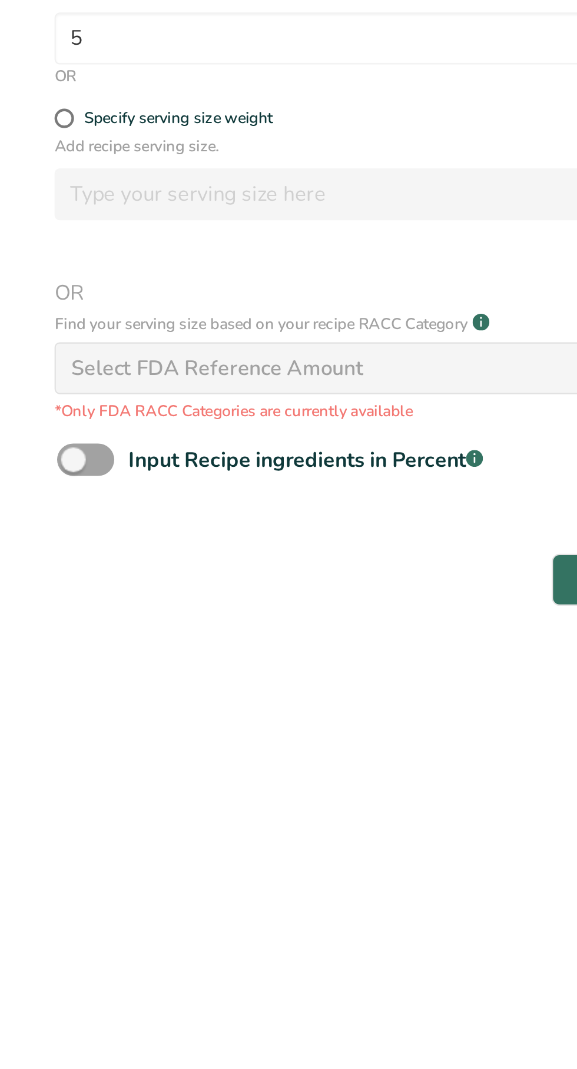
click at [167, 608] on div "Select FDA Reference Amount" at bounding box center [288, 605] width 527 height 24
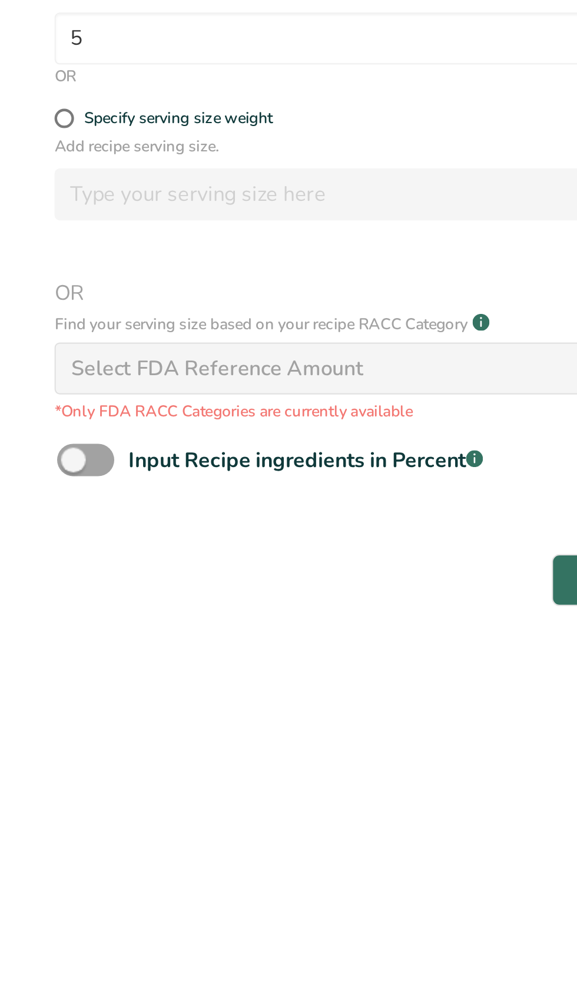
click at [170, 607] on div "Select FDA Reference Amount" at bounding box center [288, 605] width 527 height 24
click at [179, 612] on div "Select FDA Reference Amount" at bounding box center [288, 605] width 527 height 24
click at [222, 583] on rect at bounding box center [218, 584] width 8 height 8
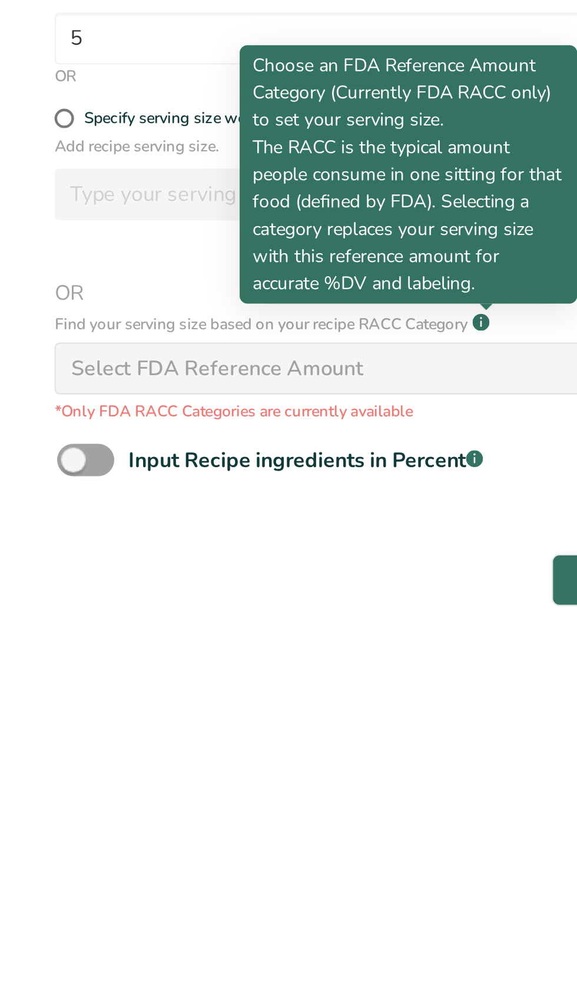
click at [218, 583] on rect at bounding box center [218, 584] width 8 height 8
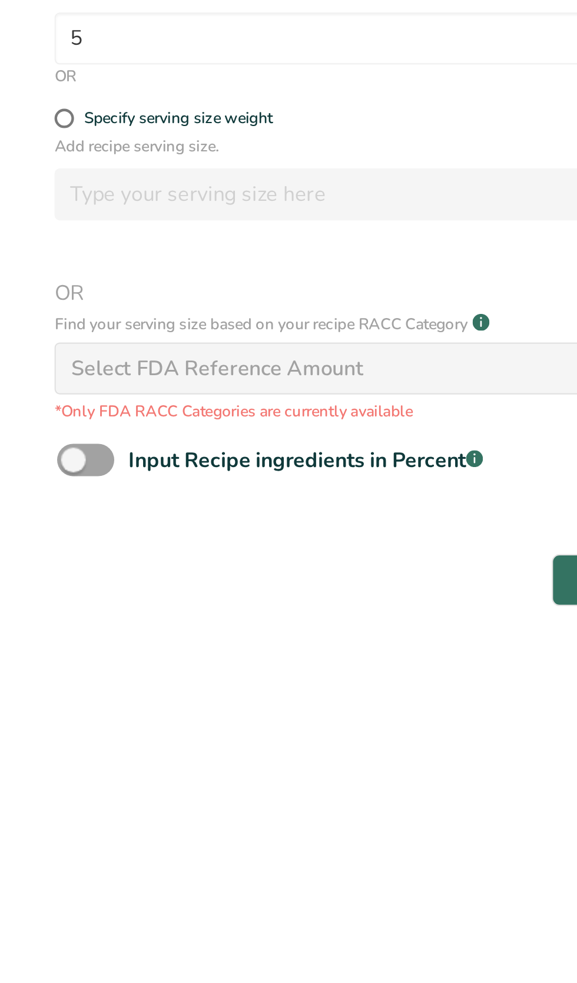
click at [219, 582] on icon at bounding box center [218, 581] width 1 height 1
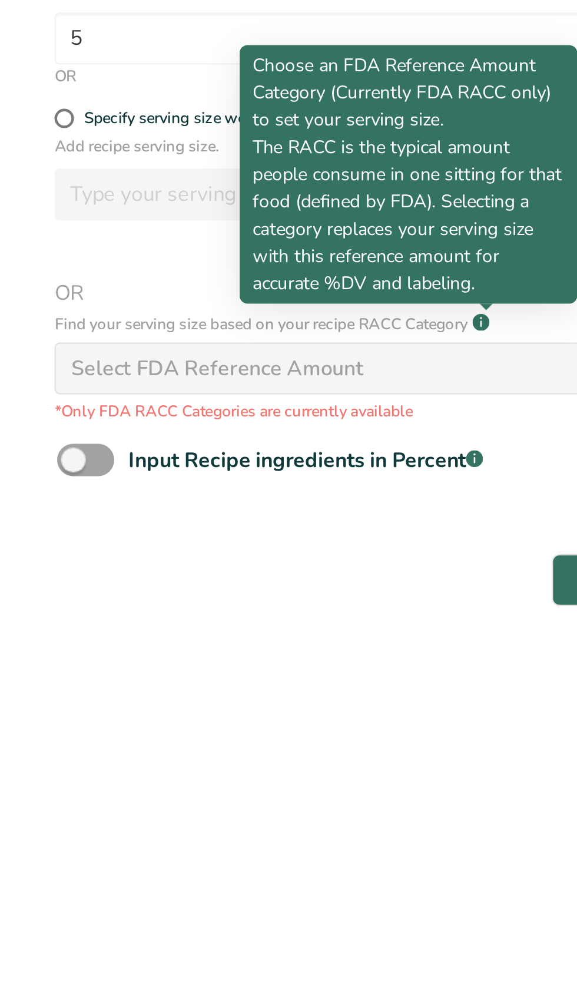
click at [177, 613] on div "Select FDA Reference Amount" at bounding box center [288, 605] width 527 height 24
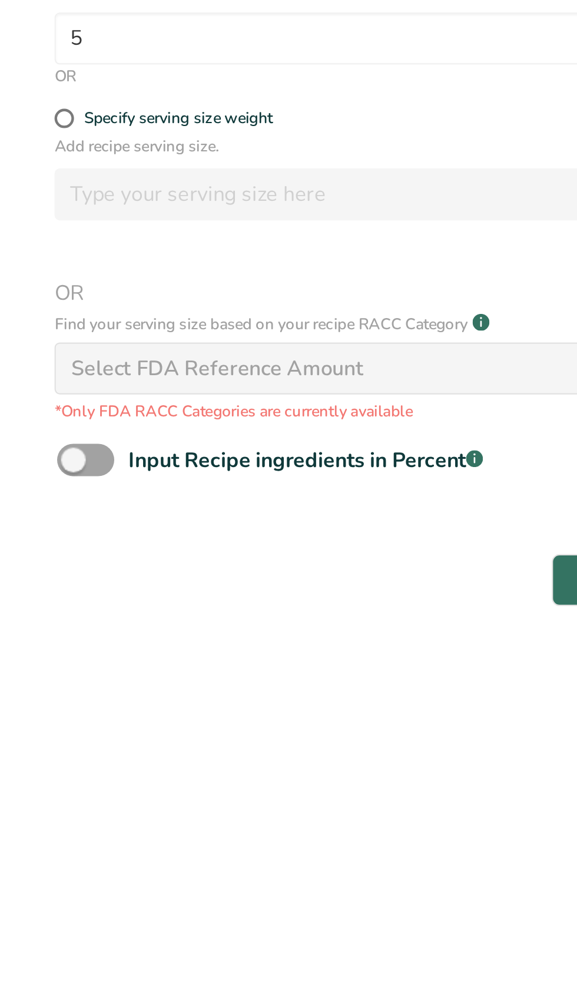
click at [172, 610] on div "Select FDA Reference Amount" at bounding box center [288, 605] width 527 height 24
click at [169, 612] on div "Select FDA Reference Amount" at bounding box center [288, 605] width 527 height 24
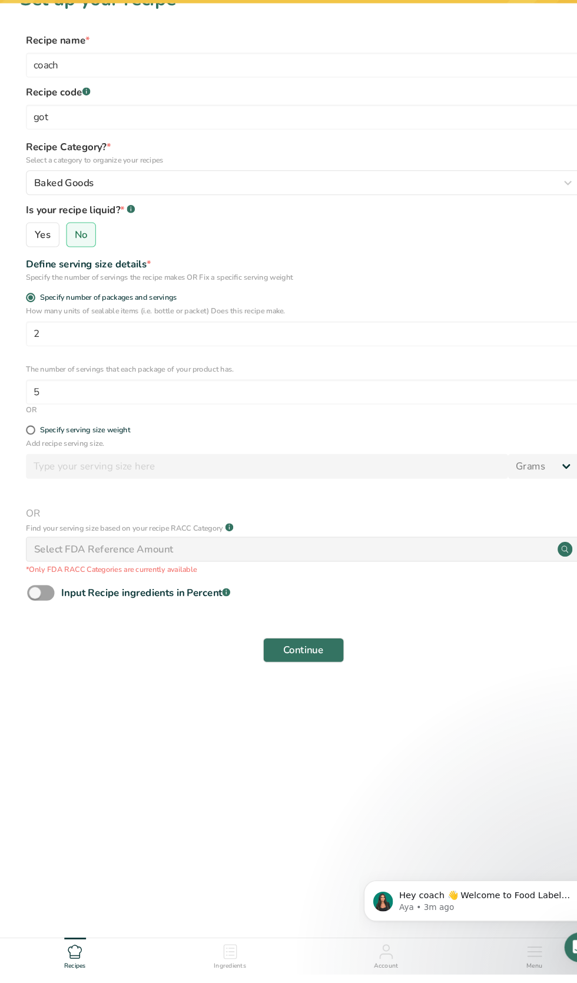
scroll to position [35, 0]
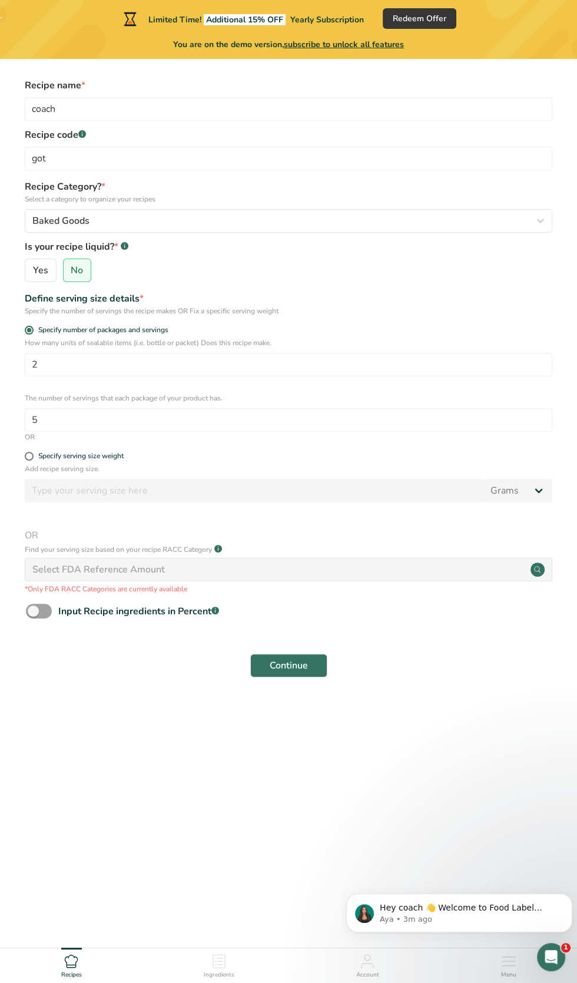
click at [254, 575] on div "Select FDA Reference Amount" at bounding box center [288, 569] width 527 height 24
click at [216, 608] on icon at bounding box center [215, 608] width 1 height 1
click at [34, 608] on input "Input Recipe ingredients in Percent .a-a{fill:#347362;}.b-a{fill:#fff;}" at bounding box center [30, 611] width 8 height 8
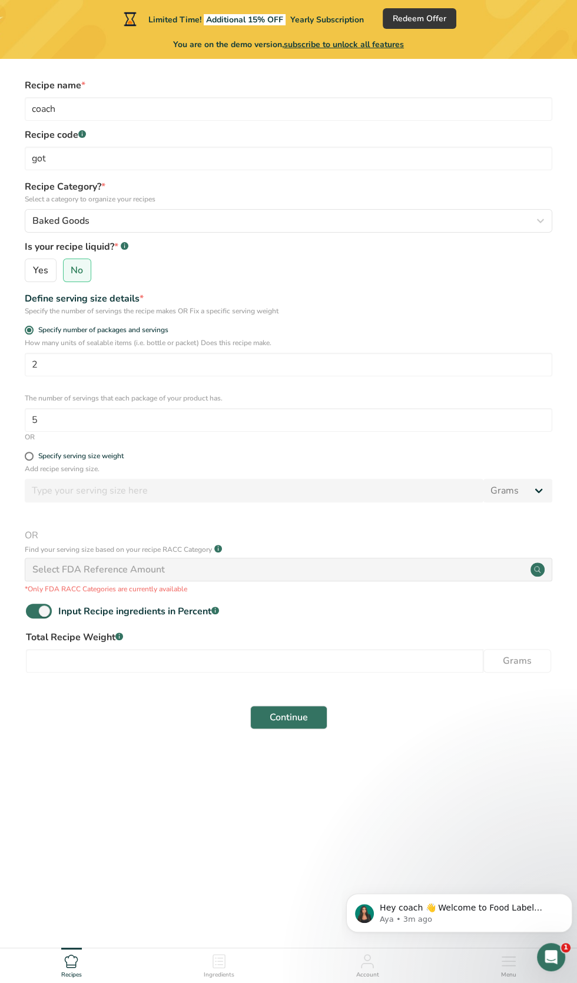
click at [286, 576] on div "Select FDA Reference Amount" at bounding box center [288, 569] width 527 height 24
click at [194, 615] on div "Input Recipe ingredients in Percent .a-a{fill:#347362;}.b-a{fill:#fff;}" at bounding box center [138, 611] width 161 height 14
click at [34, 615] on input "Input Recipe ingredients in Percent .a-a{fill:#347362;}.b-a{fill:#fff;}" at bounding box center [30, 611] width 8 height 8
checkbox input "false"
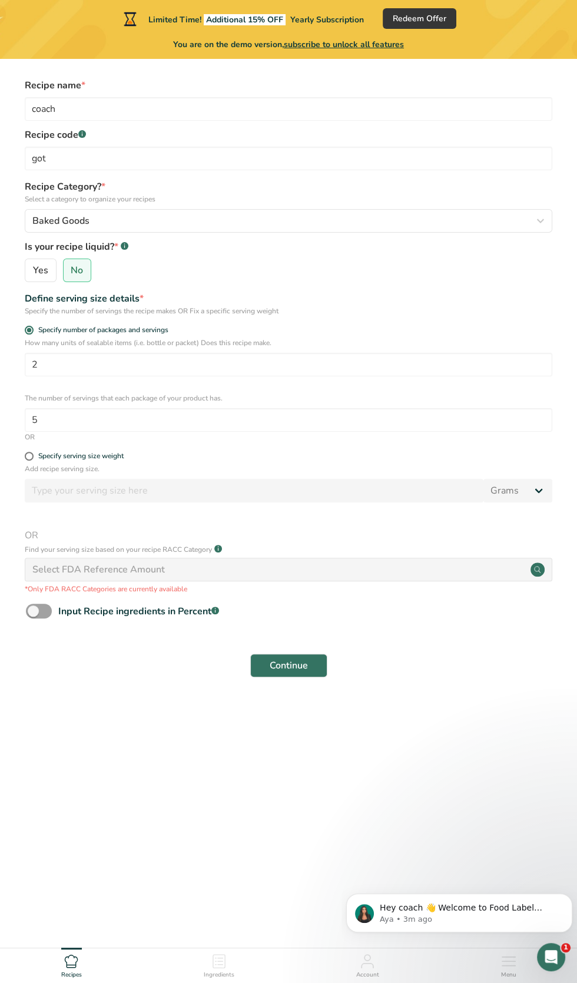
click at [174, 576] on div "Select FDA Reference Amount" at bounding box center [288, 569] width 527 height 24
click at [191, 576] on div "Select FDA Reference Amount" at bounding box center [288, 569] width 527 height 24
click at [307, 673] on button "Continue" at bounding box center [288, 665] width 77 height 24
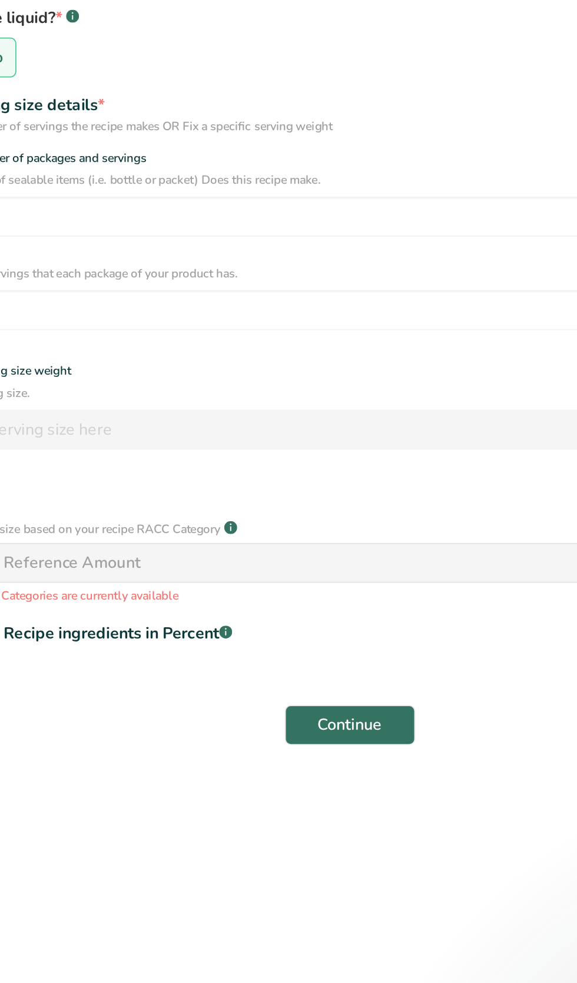
click at [249, 581] on div "Select FDA Reference Amount" at bounding box center [288, 569] width 527 height 24
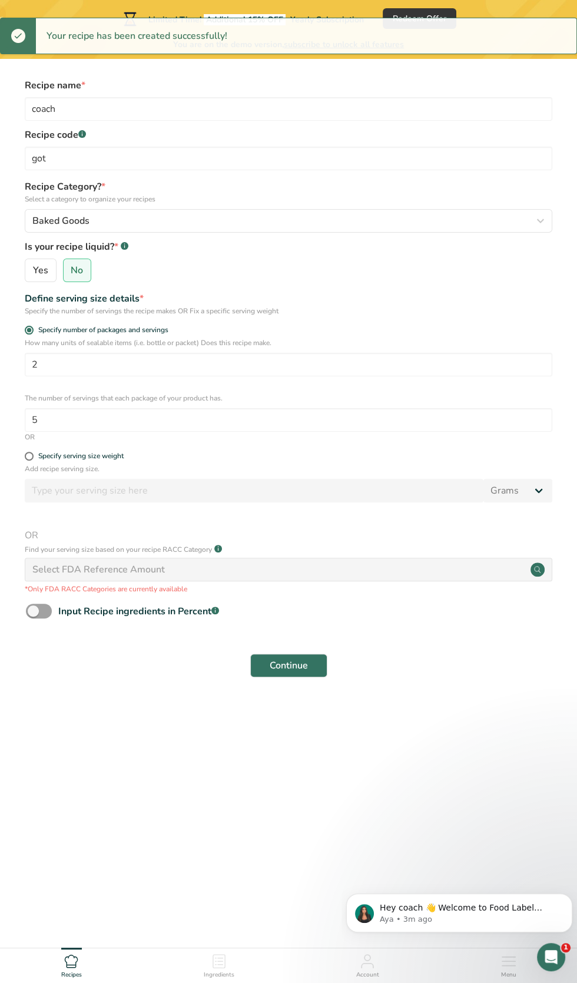
click at [287, 572] on div "Select FDA Reference Amount" at bounding box center [288, 569] width 527 height 24
click at [218, 549] on icon at bounding box center [218, 548] width 1 height 3
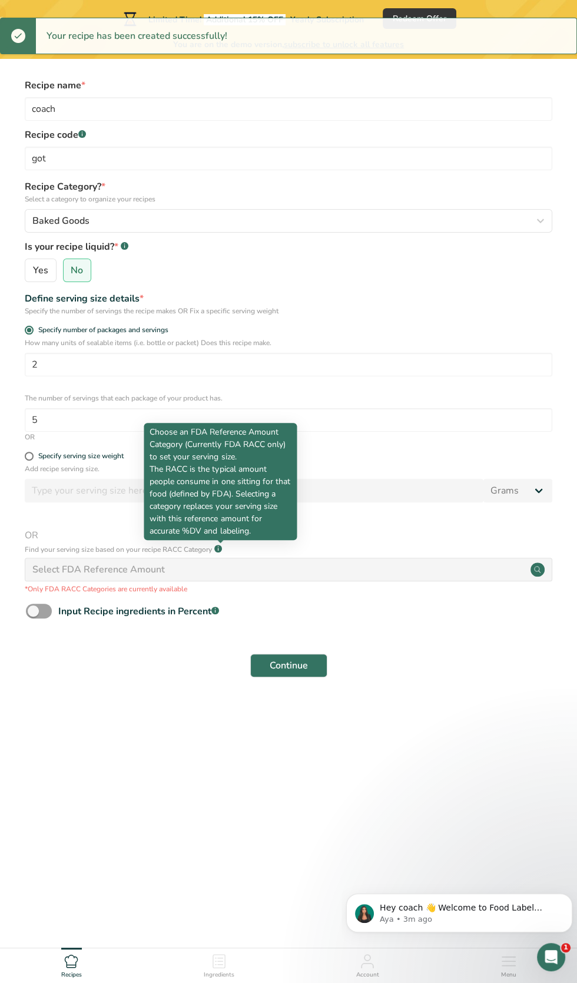
click at [235, 558] on div "Select FDA Reference Amount" at bounding box center [288, 569] width 527 height 24
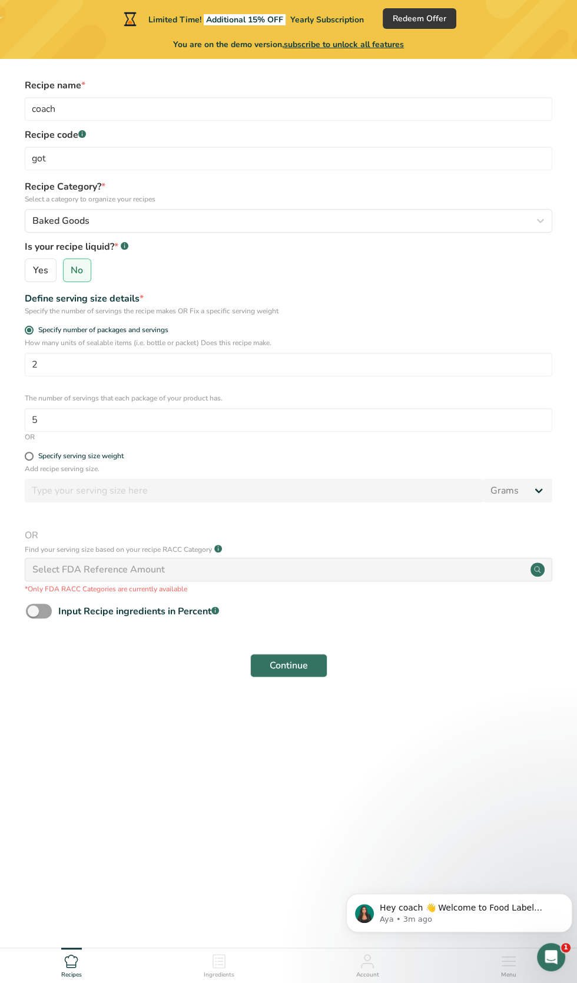
click at [218, 549] on icon at bounding box center [218, 548] width 1 height 3
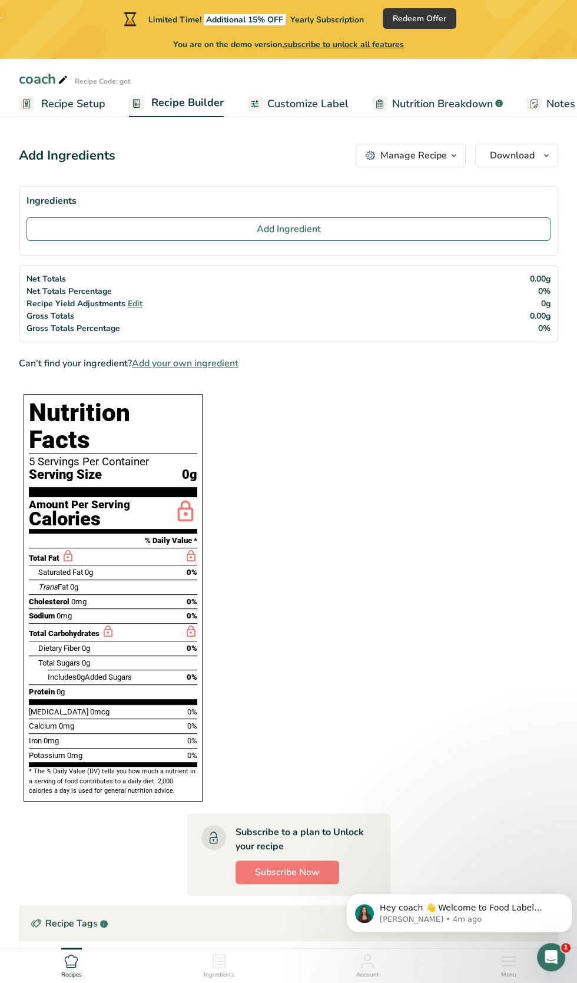
click at [107, 624] on icon at bounding box center [107, 631] width 13 height 15
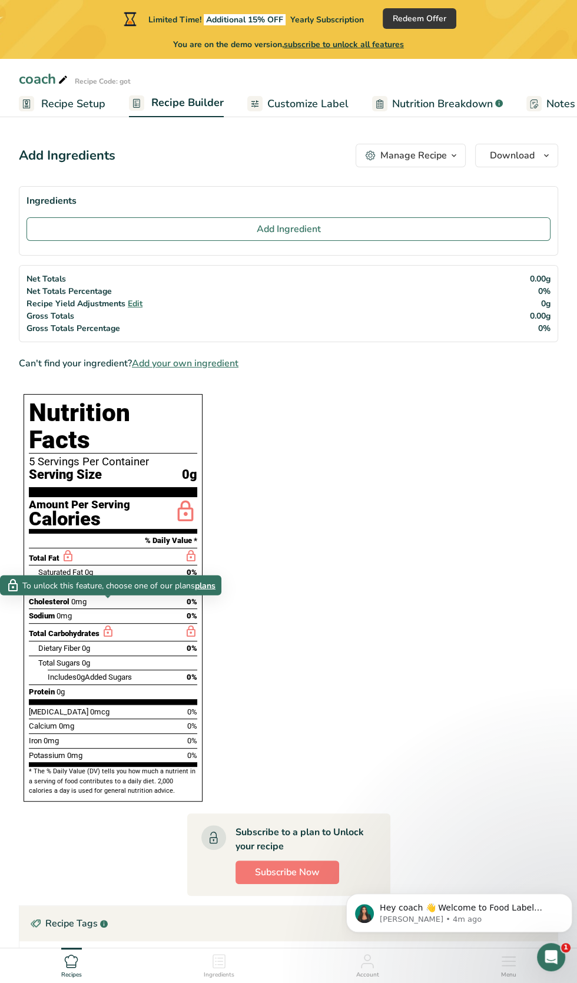
click at [508, 961] on icon at bounding box center [508, 961] width 13 height 0
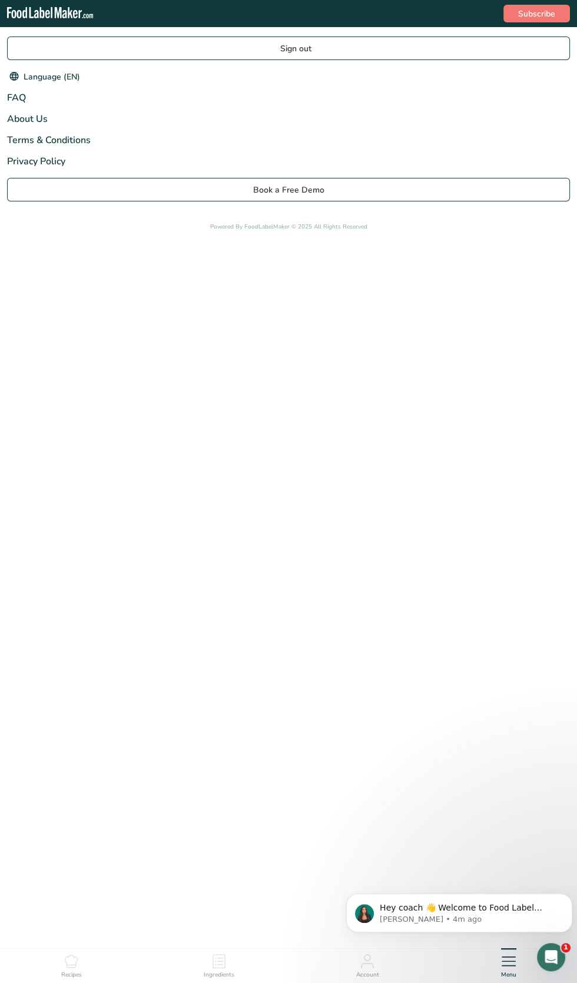
scroll to position [35, 0]
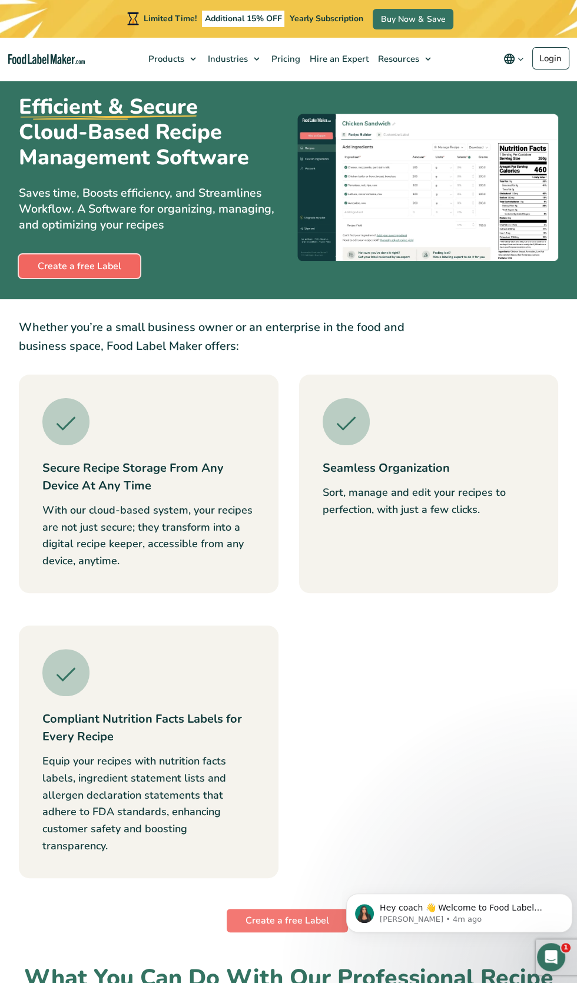
click at [104, 267] on link "Create a free Label" at bounding box center [79, 266] width 121 height 24
click at [105, 269] on link "Create a free Label" at bounding box center [79, 266] width 121 height 24
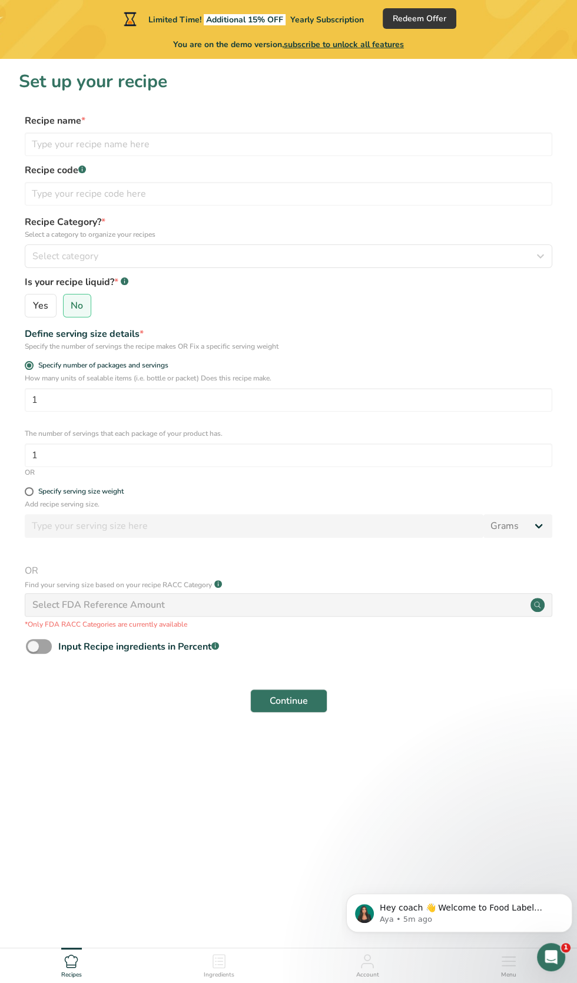
click at [367, 961] on icon at bounding box center [367, 961] width 14 height 14
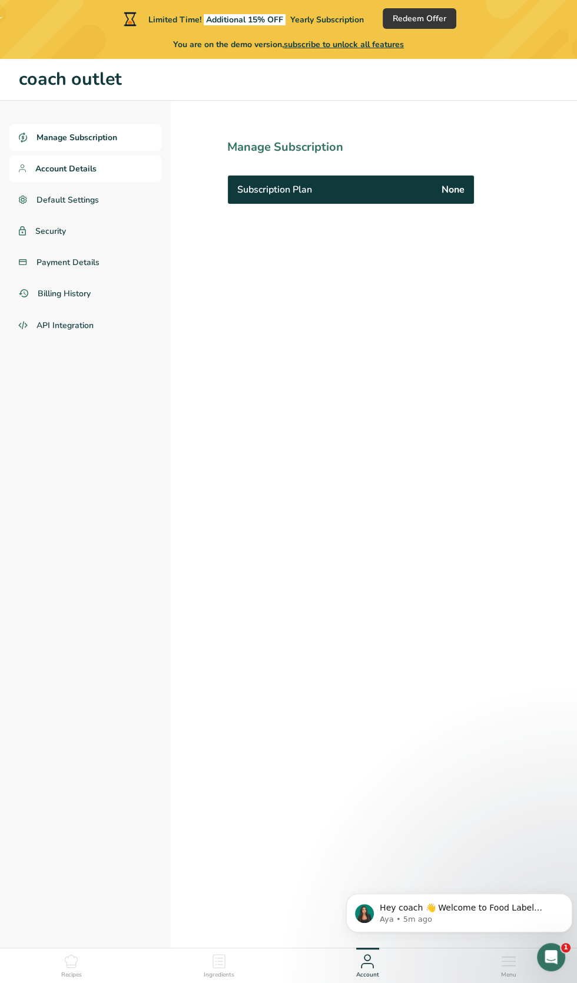
click at [119, 172] on link "Account Details" at bounding box center [85, 168] width 152 height 26
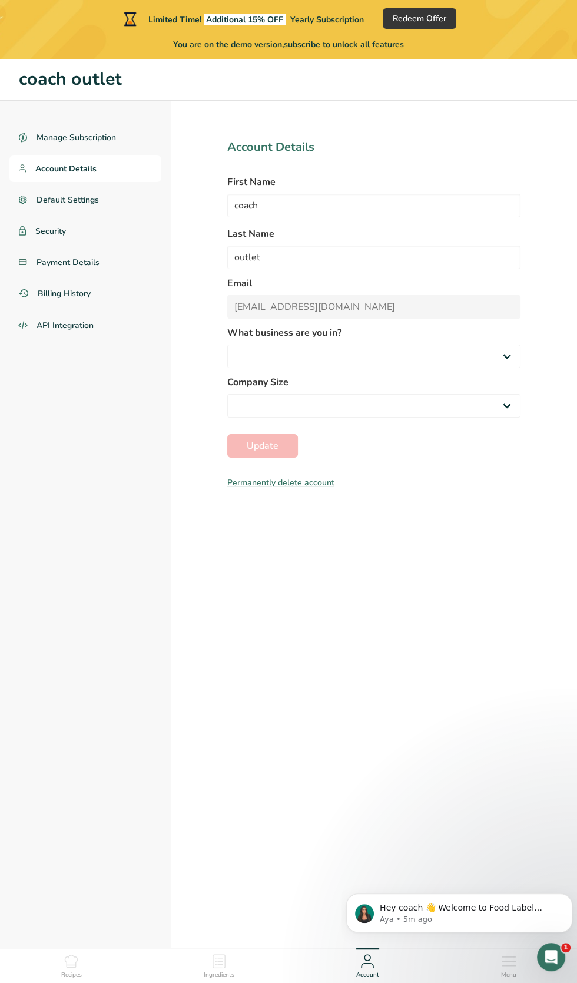
select select "8"
select select "4"
click at [138, 206] on link "Default Settings" at bounding box center [85, 200] width 152 height 26
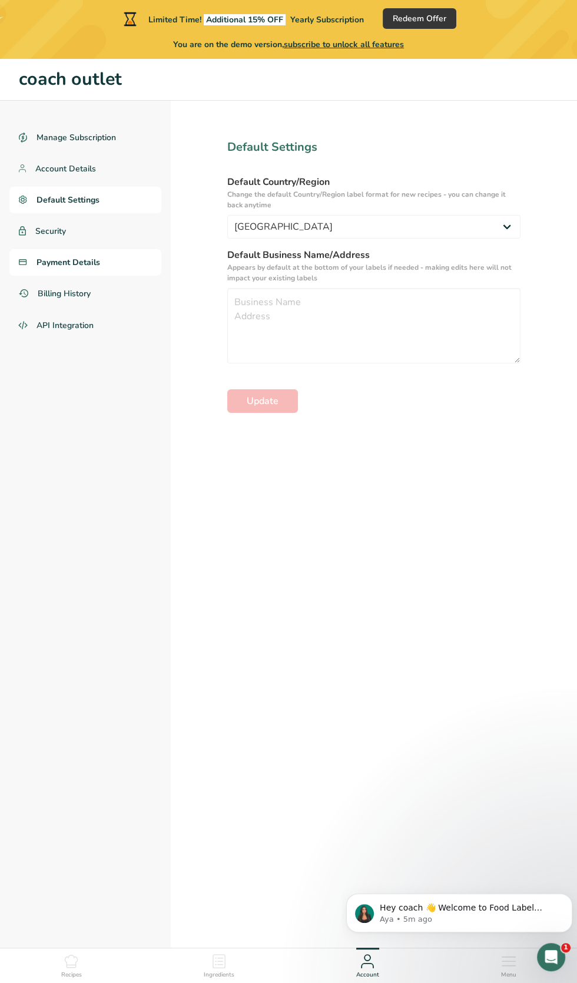
click at [106, 252] on link "Payment Details" at bounding box center [85, 262] width 152 height 26
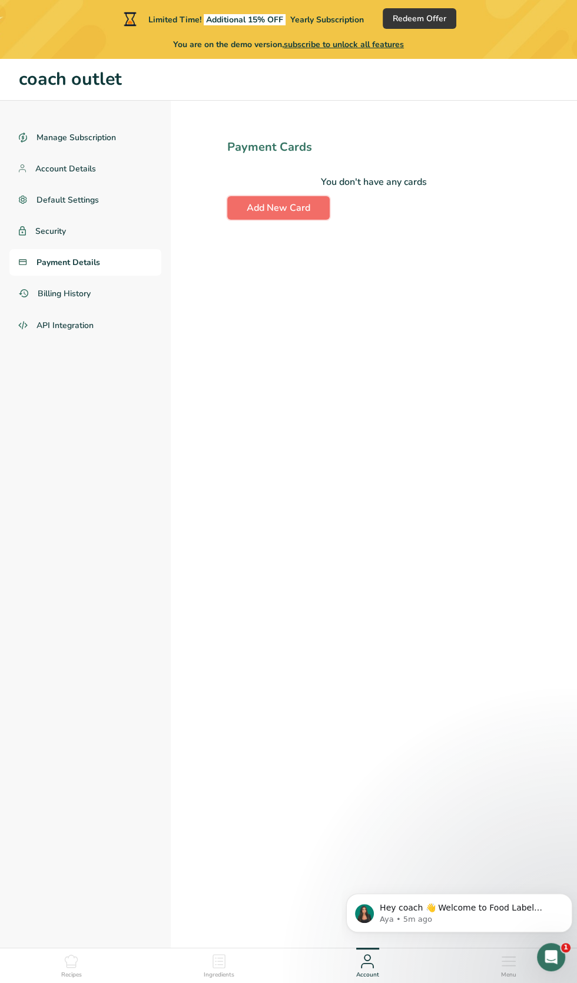
click at [314, 211] on button "Add New Card" at bounding box center [278, 208] width 102 height 24
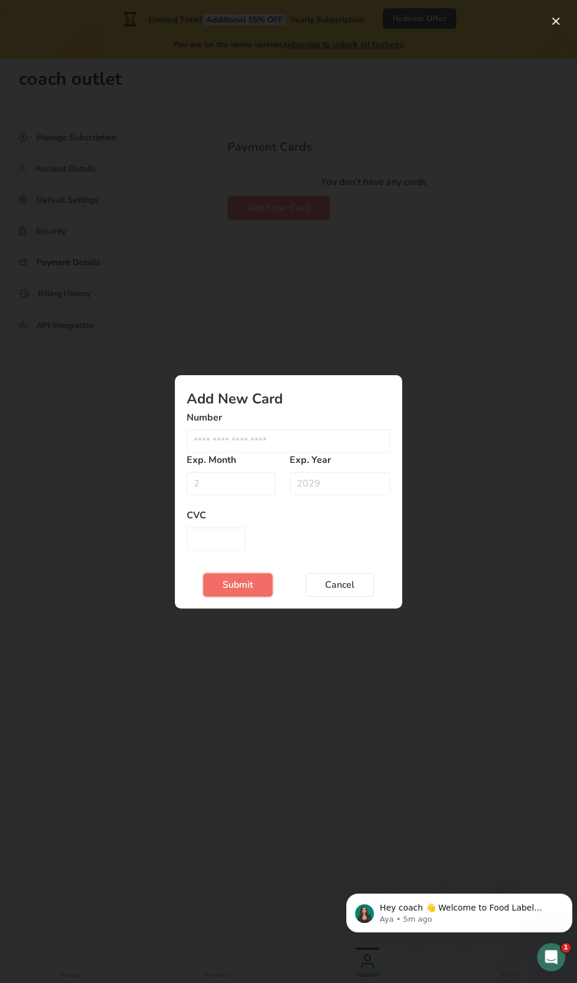
click at [261, 590] on button "Submit" at bounding box center [237, 585] width 69 height 24
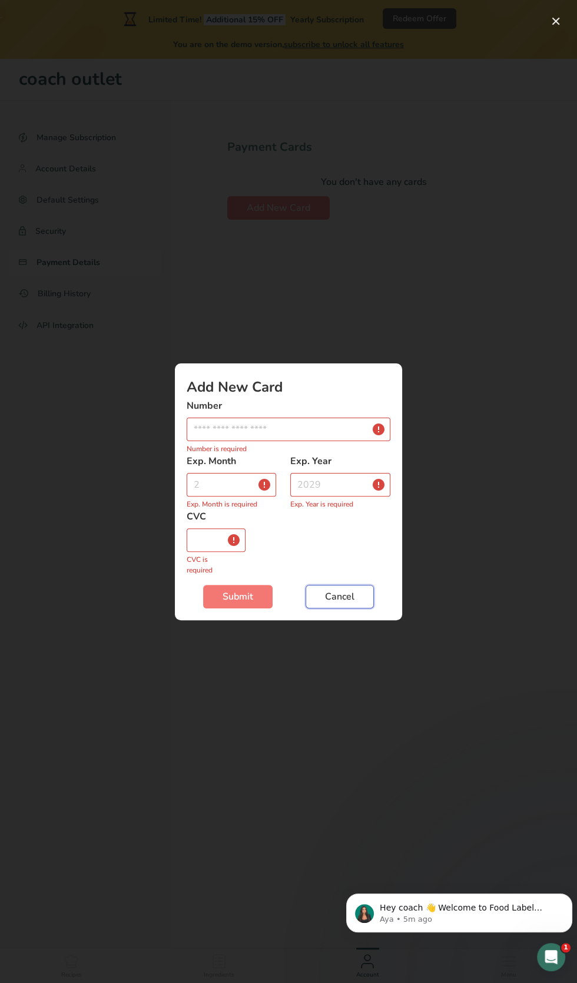
click at [364, 586] on button "Cancel" at bounding box center [340, 597] width 68 height 24
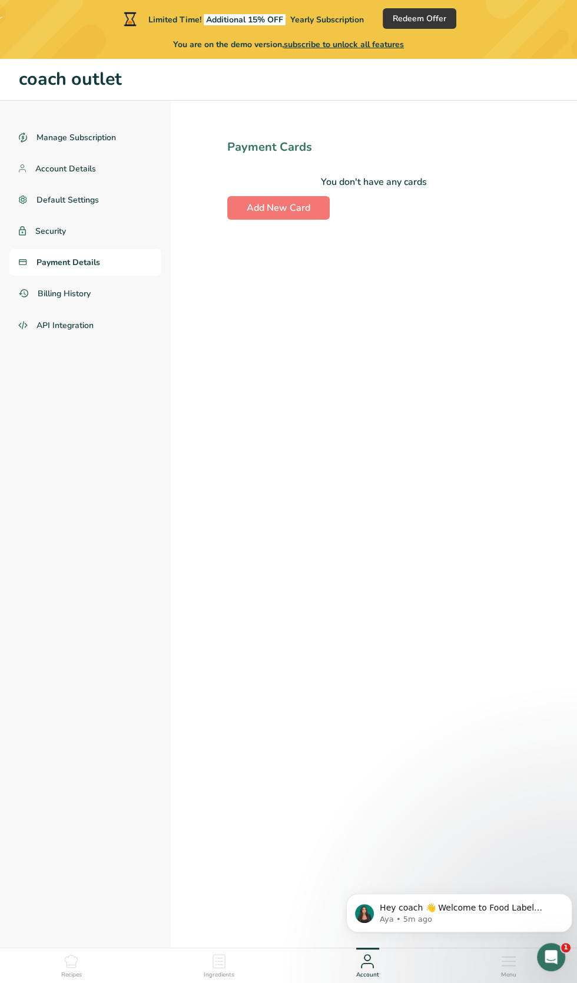
click at [357, 603] on section "Payment Cards You don't have any cards Add New Card" at bounding box center [374, 571] width 406 height 941
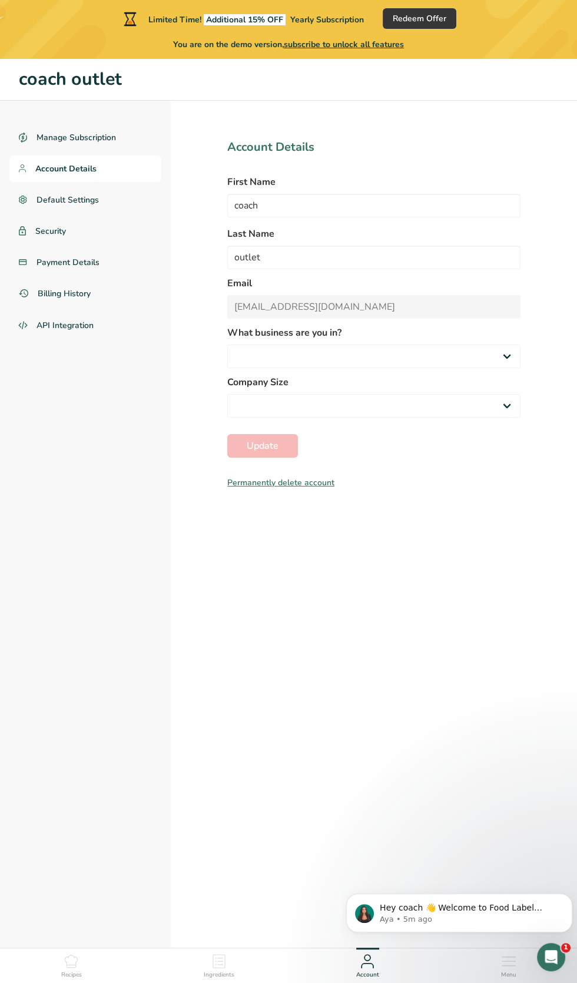
select select "8"
select select "4"
